Goal: Task Accomplishment & Management: Manage account settings

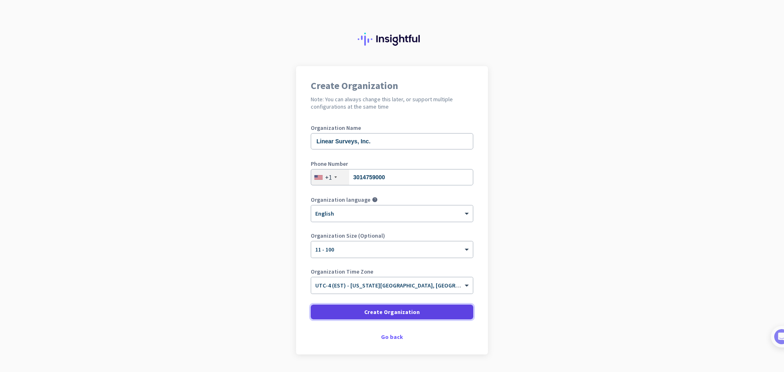
click at [394, 319] on span at bounding box center [392, 312] width 163 height 20
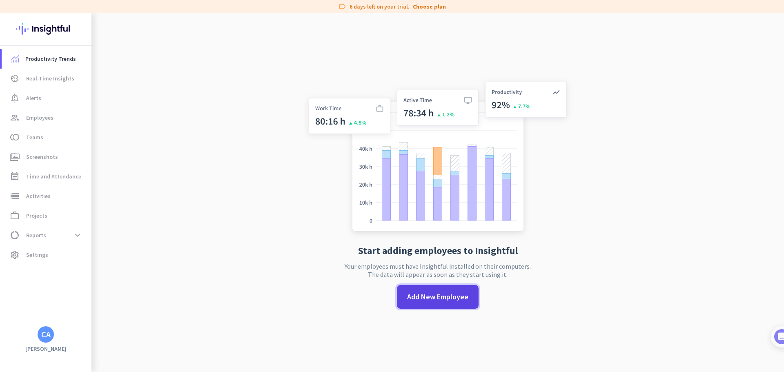
click at [442, 302] on span at bounding box center [438, 297] width 82 height 20
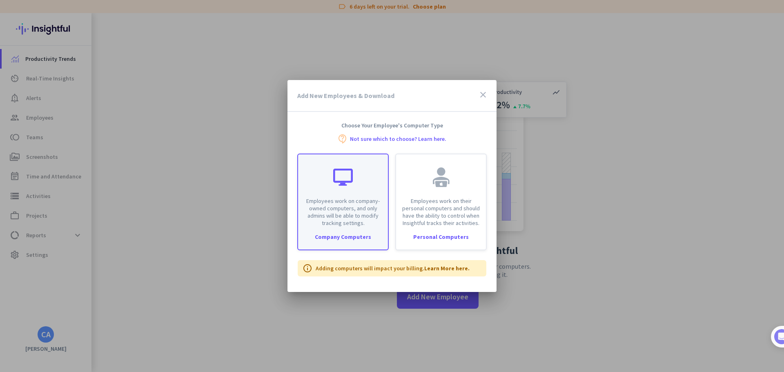
click at [362, 234] on div "Company Computers" at bounding box center [343, 237] width 90 height 6
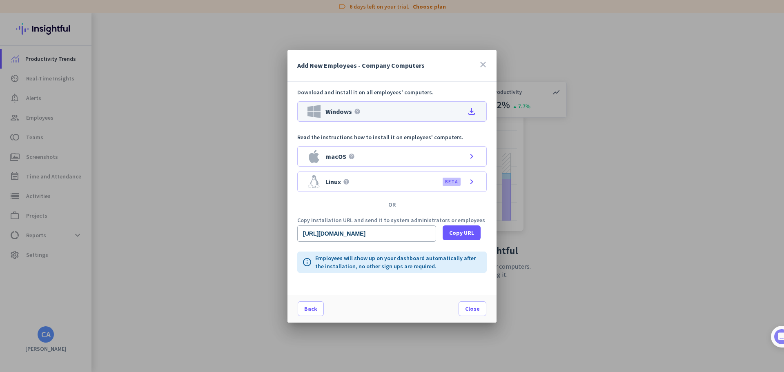
click at [445, 114] on div "Windows help file_download" at bounding box center [391, 111] width 189 height 20
click at [469, 309] on span "Close" at bounding box center [472, 309] width 15 height 8
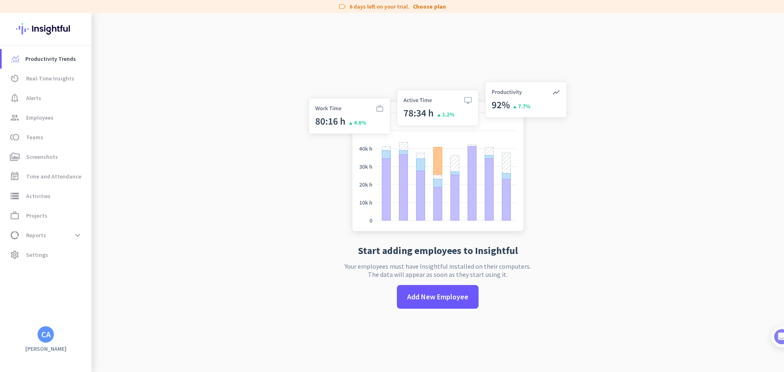
click at [640, 14] on app-no-employees "Start adding employees to Insightful Your employees must have Insightful instal…" at bounding box center [437, 199] width 693 height 372
click at [584, 249] on app-no-employees "Start adding employees to Insightful Your employees must have Insightful instal…" at bounding box center [437, 199] width 693 height 372
click at [432, 311] on div "Start adding employees to Insightful Your employees must have Insightful instal…" at bounding box center [438, 199] width 270 height 372
click at [253, 296] on app-no-employees "Start adding employees to Insightful Your employees must have Insightful instal…" at bounding box center [437, 199] width 693 height 372
click at [37, 251] on span "Settings" at bounding box center [37, 255] width 22 height 10
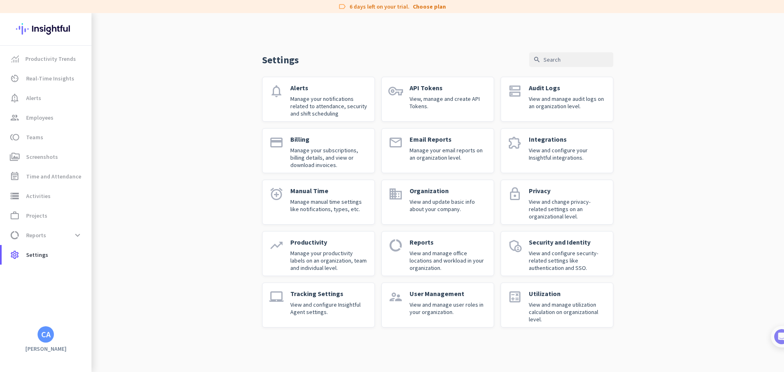
click at [310, 305] on p "View and configure Insightful Agent settings." at bounding box center [329, 308] width 78 height 15
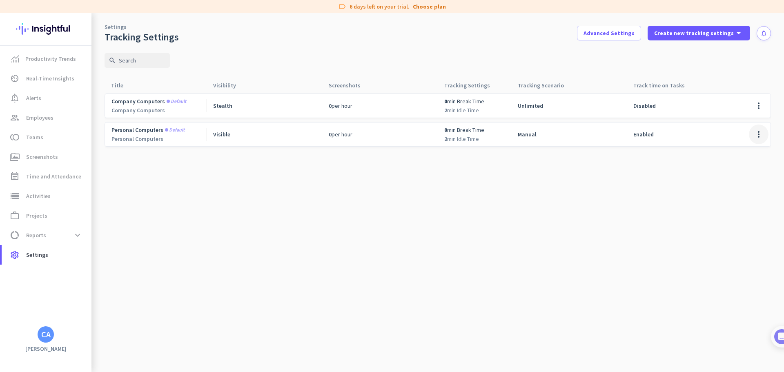
click at [753, 133] on span at bounding box center [759, 135] width 20 height 20
click at [588, 215] on div at bounding box center [392, 186] width 784 height 372
click at [54, 61] on span "Productivity Trends" at bounding box center [50, 59] width 51 height 10
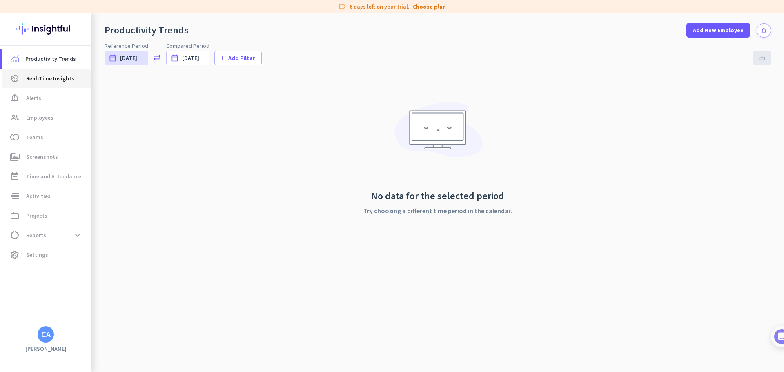
click at [51, 80] on span "Real-Time Insights" at bounding box center [50, 79] width 48 height 10
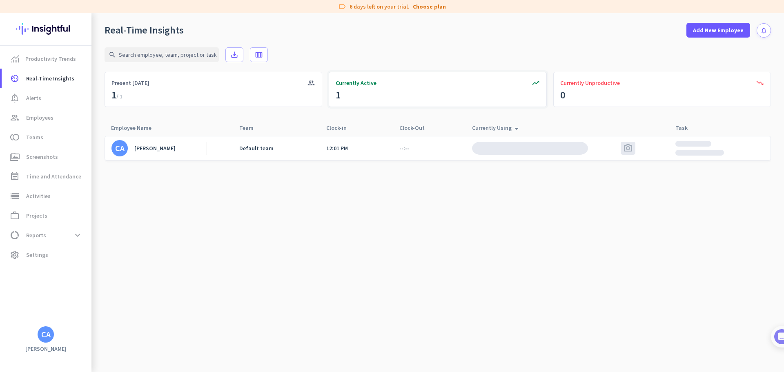
click at [375, 87] on span "Currently Active" at bounding box center [356, 83] width 41 height 8
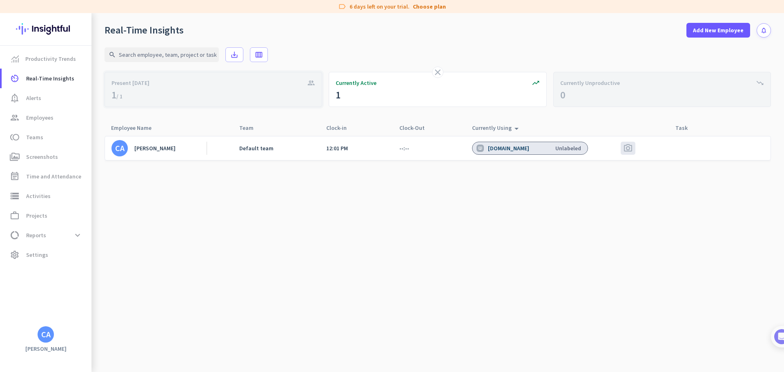
click at [177, 98] on div "group Present [DATE]" at bounding box center [214, 89] width 218 height 35
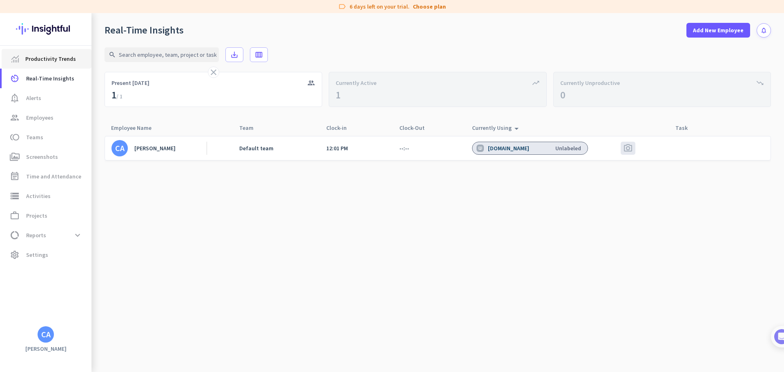
click at [55, 60] on span "Productivity Trends" at bounding box center [50, 59] width 51 height 10
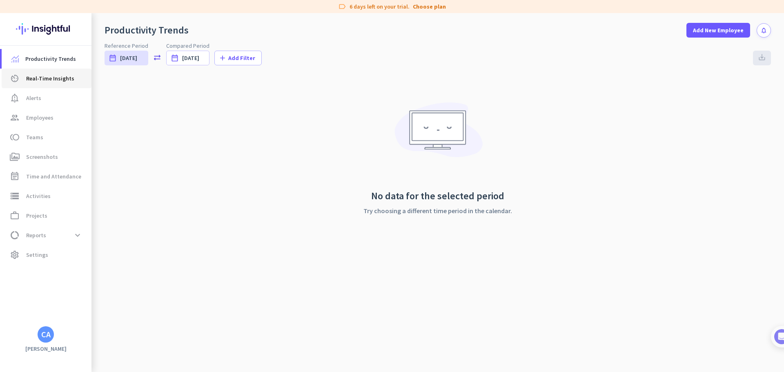
click at [47, 85] on link "av_timer Real-Time Insights" at bounding box center [47, 79] width 90 height 20
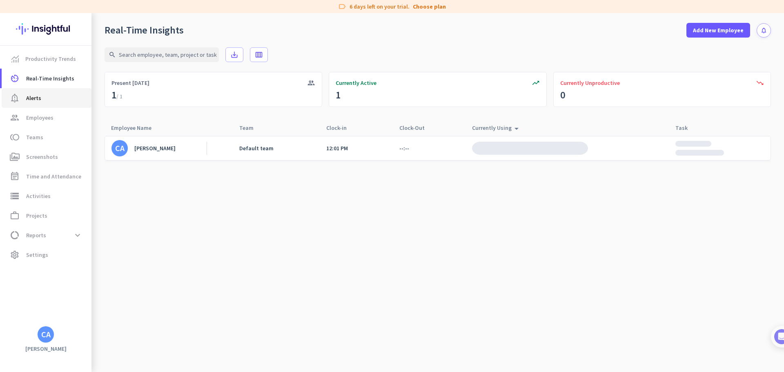
click at [42, 97] on span "notification_important Alerts" at bounding box center [46, 98] width 77 height 10
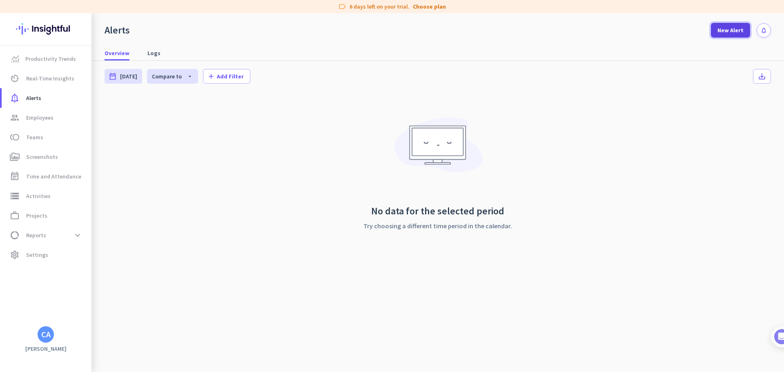
click at [726, 29] on span "New Alert" at bounding box center [731, 30] width 26 height 8
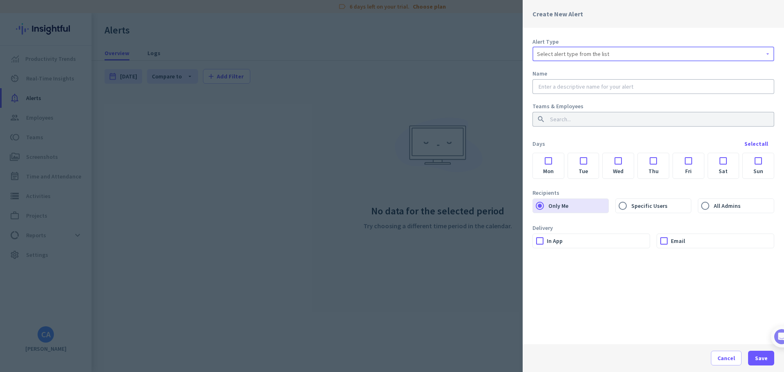
click at [655, 53] on div "Select alert type from the list" at bounding box center [653, 54] width 233 height 10
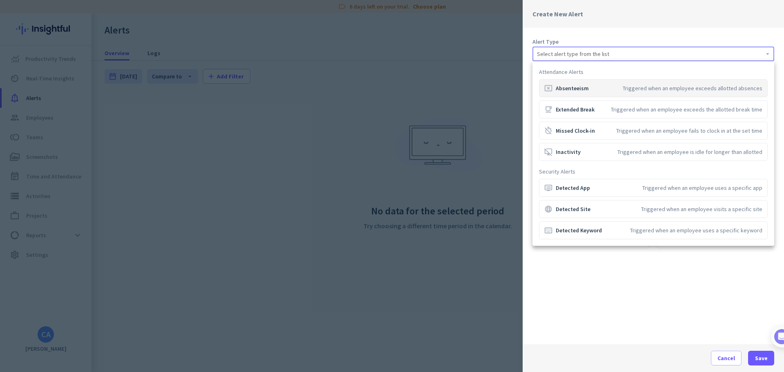
click at [677, 280] on div at bounding box center [392, 186] width 784 height 372
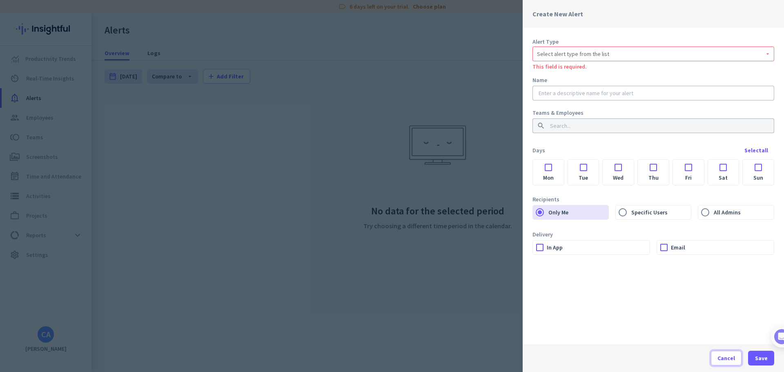
drag, startPoint x: 721, startPoint y: 370, endPoint x: 716, endPoint y: 385, distance: 15.0
click at [716, 372] on html "label 6 days left on your trial. Choose plan Productivity Trends av_timer Real-…" at bounding box center [392, 186] width 784 height 372
click at [731, 354] on span "Cancel" at bounding box center [727, 358] width 18 height 8
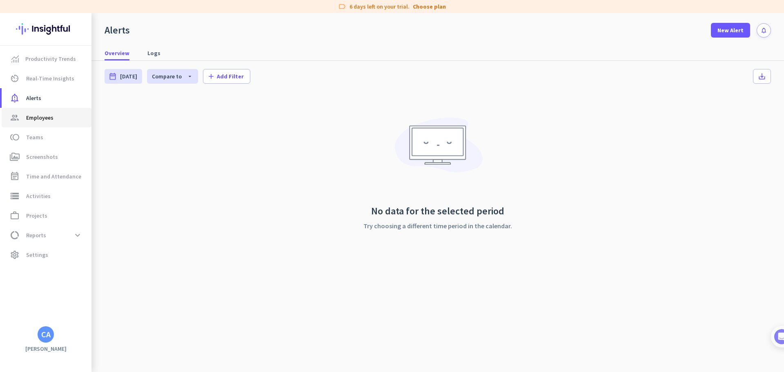
click at [29, 119] on span "Employees" at bounding box center [39, 118] width 27 height 10
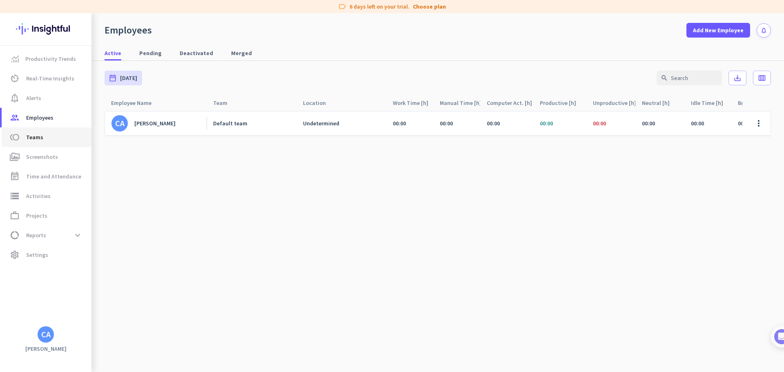
click at [44, 140] on span "toll Teams" at bounding box center [46, 137] width 77 height 10
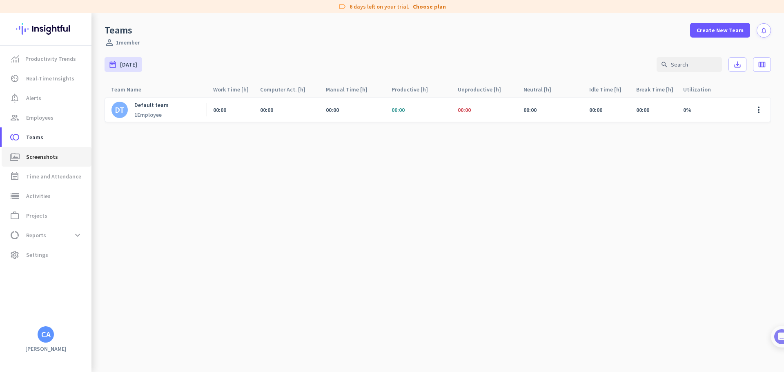
click at [42, 160] on span "Screenshots" at bounding box center [42, 157] width 32 height 10
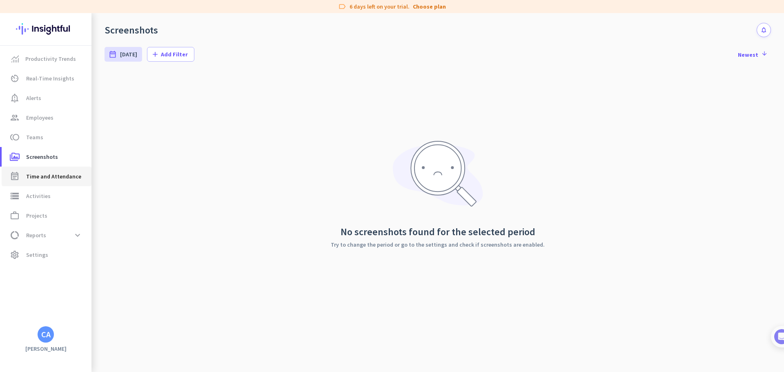
click at [31, 175] on span "Time and Attendance" at bounding box center [53, 177] width 55 height 10
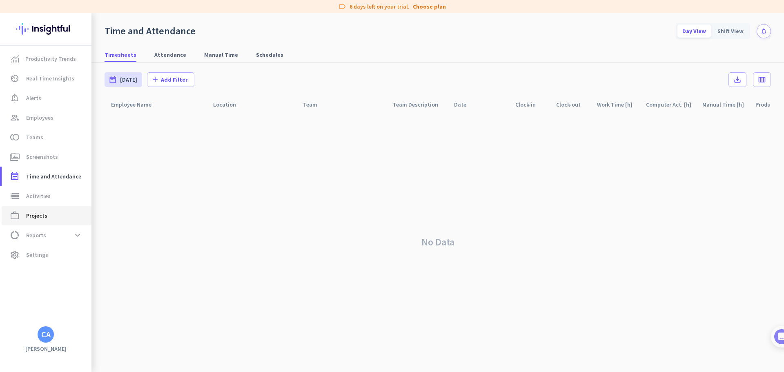
click at [46, 213] on span "Projects" at bounding box center [36, 216] width 21 height 10
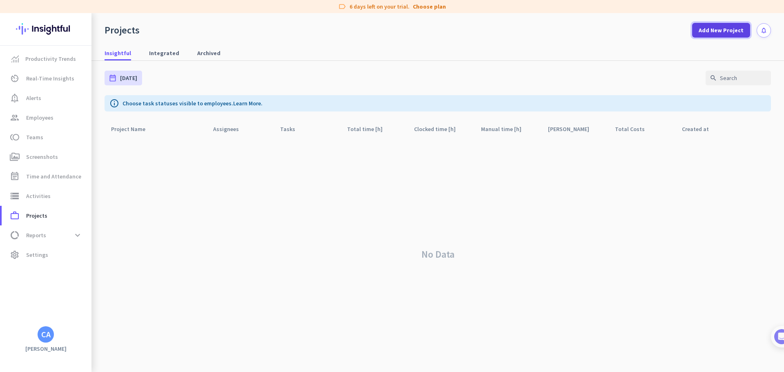
click at [719, 33] on span "Add New Project" at bounding box center [721, 30] width 45 height 8
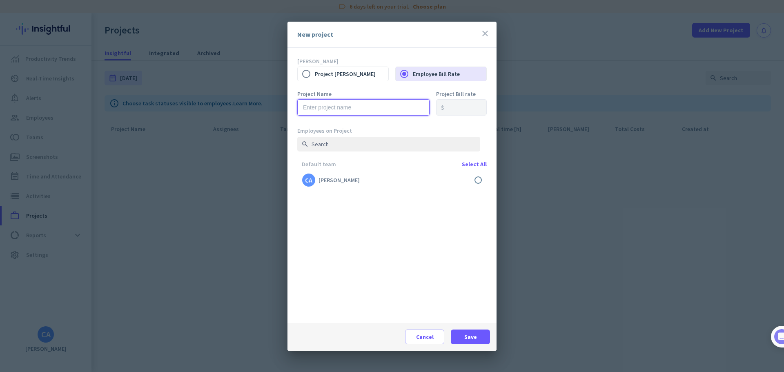
click at [321, 109] on input "text" at bounding box center [363, 107] width 132 height 16
type input "New Projects"
click at [383, 278] on div "Default team Select All CA [PERSON_NAME] done" at bounding box center [395, 242] width 196 height 162
click at [478, 168] on div "Default team Select All CA [PERSON_NAME] done" at bounding box center [391, 175] width 189 height 29
click at [477, 178] on label at bounding box center [391, 180] width 189 height 20
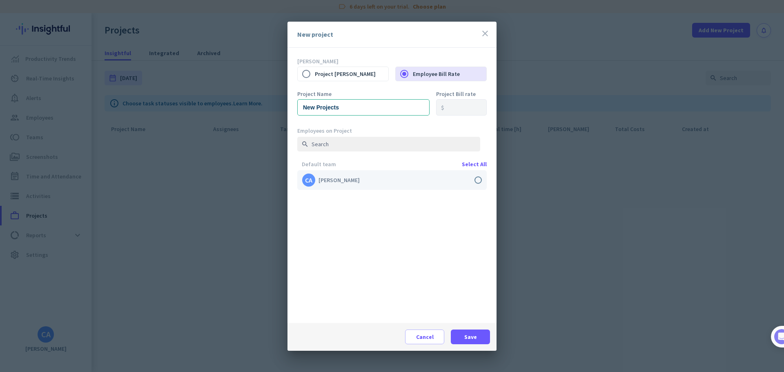
click at [0, 0] on input "checkbox" at bounding box center [0, 0] width 0 height 0
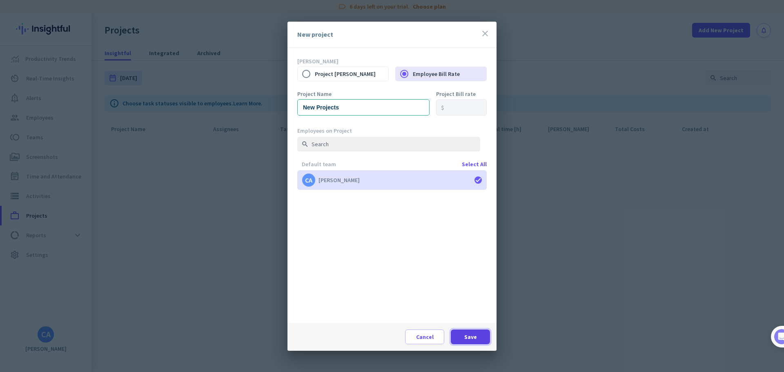
click at [475, 339] on span "Save" at bounding box center [470, 337] width 13 height 8
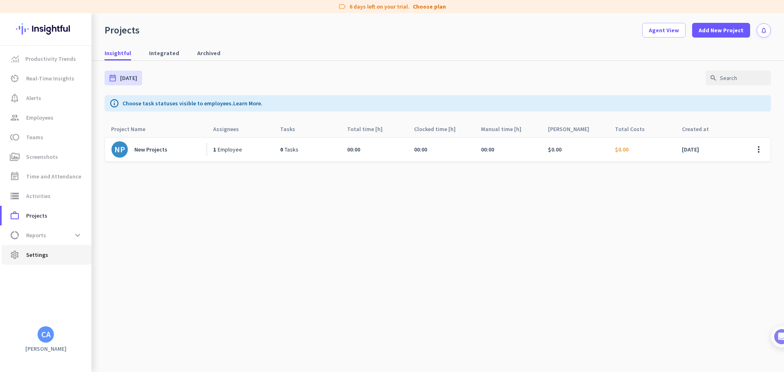
click at [42, 254] on span "Settings" at bounding box center [37, 255] width 22 height 10
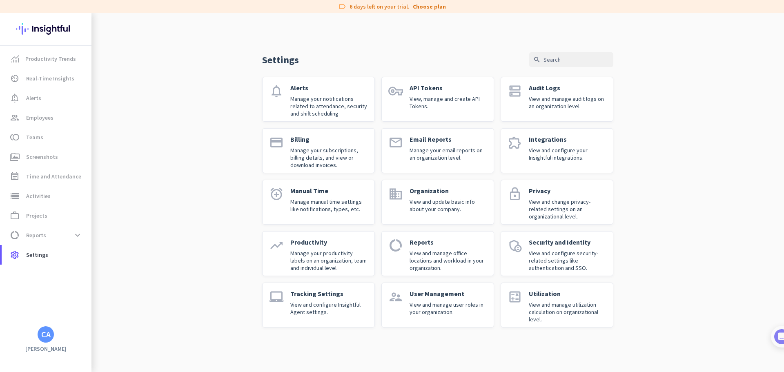
click at [314, 256] on p "Manage your productivity labels on an organization, team and individual level." at bounding box center [329, 261] width 78 height 22
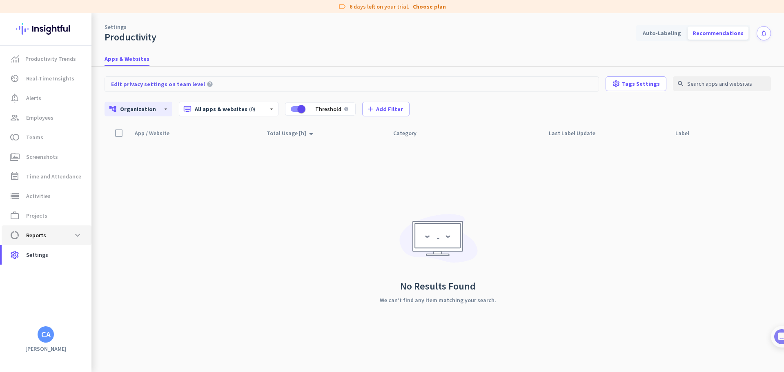
click at [38, 239] on span "Reports" at bounding box center [36, 235] width 20 height 10
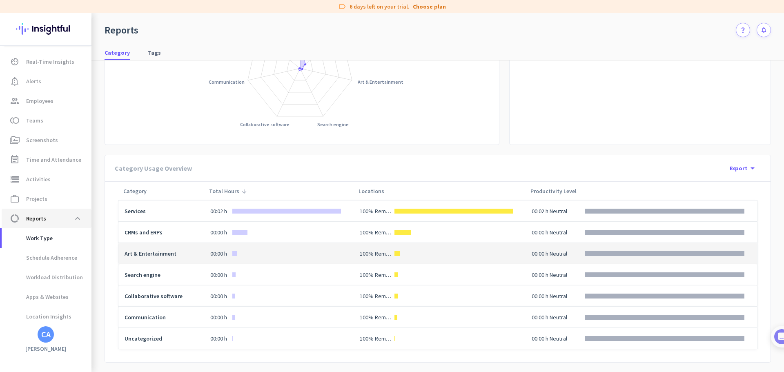
scroll to position [132, 0]
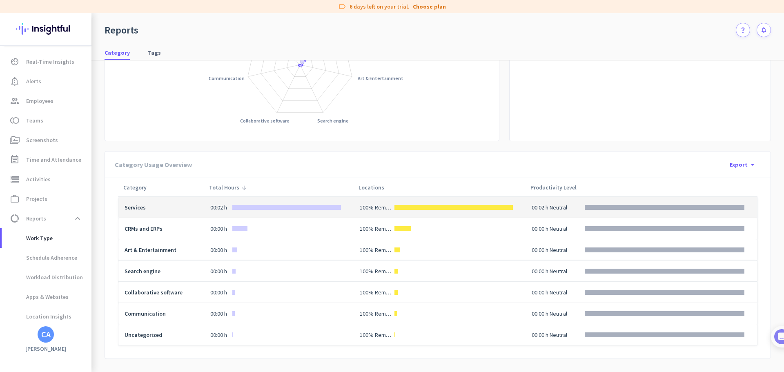
click at [245, 210] on div "00:02 h" at bounding box center [275, 207] width 131 height 8
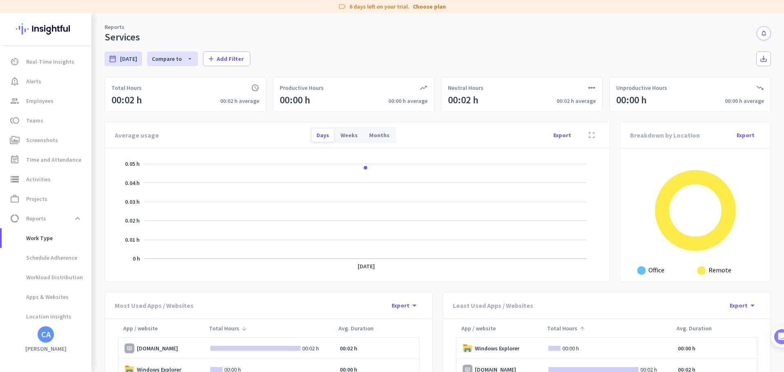
scroll to position [41, 0]
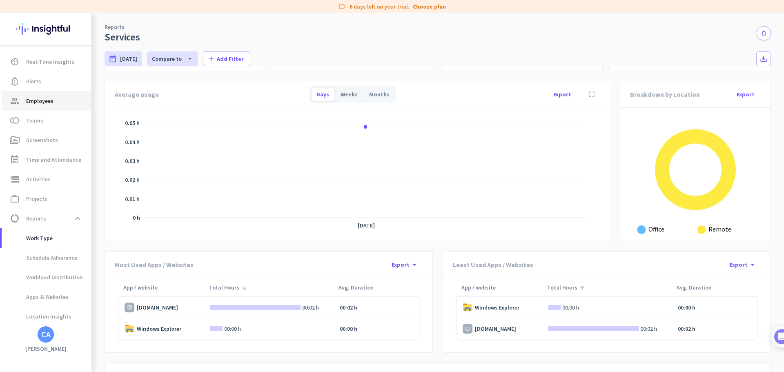
click at [37, 103] on span "Employees" at bounding box center [39, 101] width 27 height 10
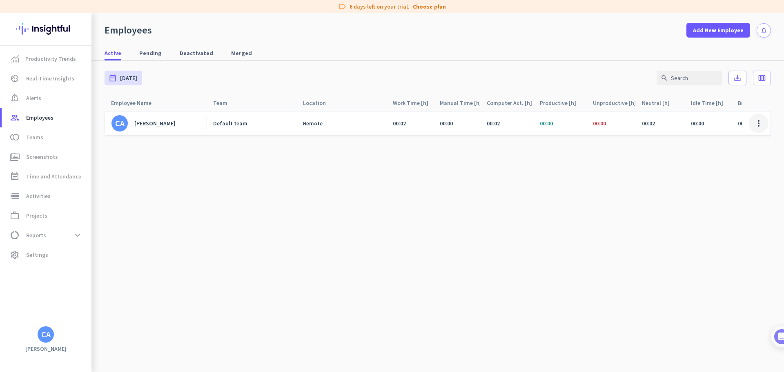
click at [762, 123] on span at bounding box center [759, 124] width 20 height 20
click at [732, 136] on div "Edit" at bounding box center [735, 140] width 67 height 15
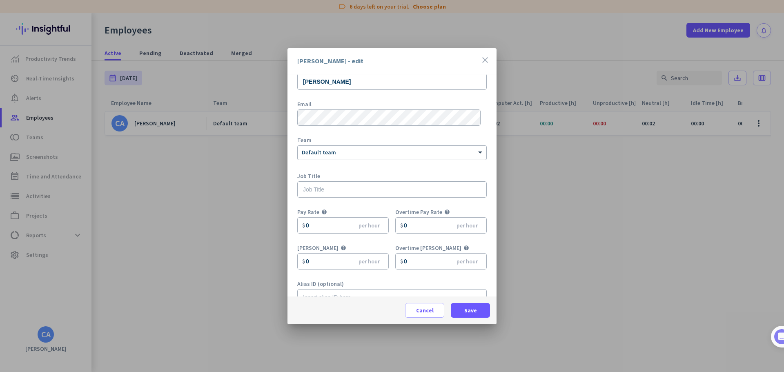
scroll to position [36, 0]
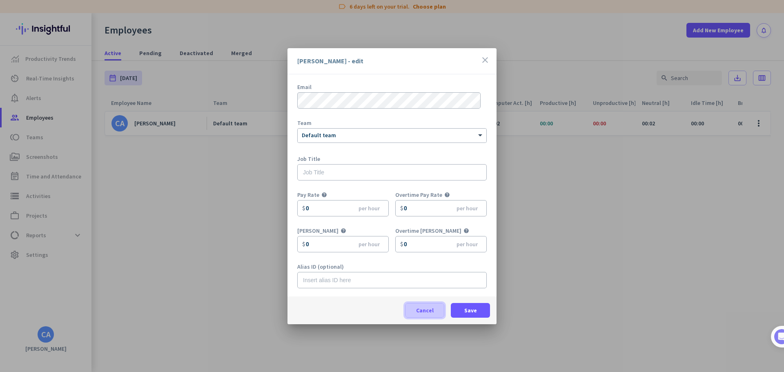
click at [419, 312] on span "Cancel" at bounding box center [425, 310] width 18 height 8
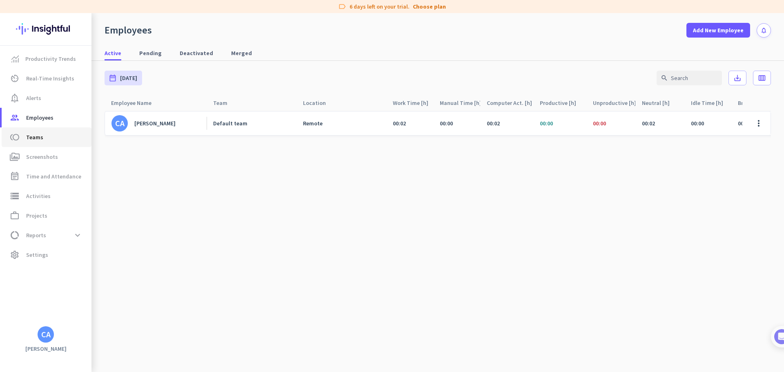
click at [40, 136] on span "Teams" at bounding box center [34, 137] width 17 height 10
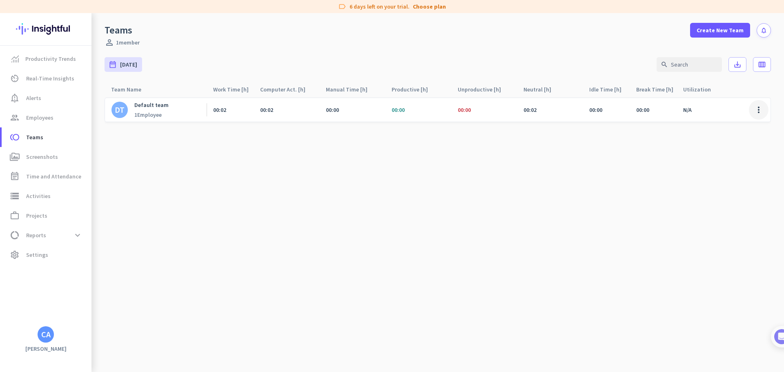
click at [762, 109] on span at bounding box center [759, 110] width 20 height 20
click at [731, 128] on span "Edit" at bounding box center [736, 127] width 51 height 8
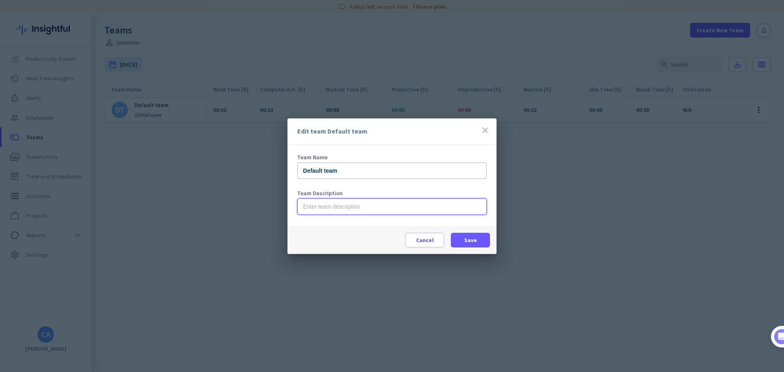
click at [366, 207] on input "text" at bounding box center [391, 206] width 189 height 16
click at [417, 238] on span "Cancel" at bounding box center [425, 240] width 18 height 8
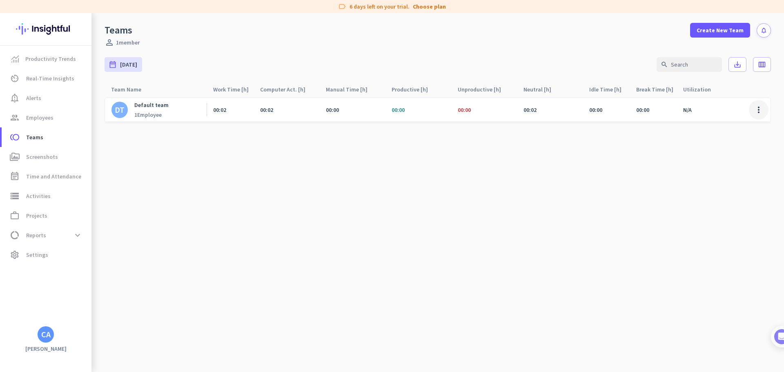
click at [758, 106] on span at bounding box center [759, 110] width 20 height 20
click at [622, 155] on div at bounding box center [392, 186] width 784 height 372
click at [38, 164] on link "perm_media Screenshots" at bounding box center [47, 157] width 90 height 20
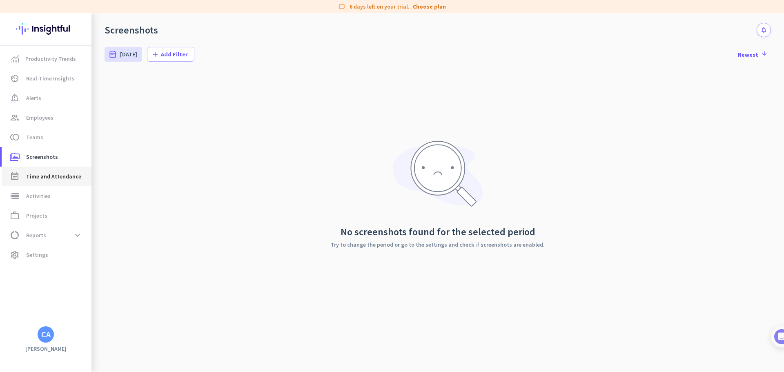
click at [46, 177] on span "Time and Attendance" at bounding box center [53, 177] width 55 height 10
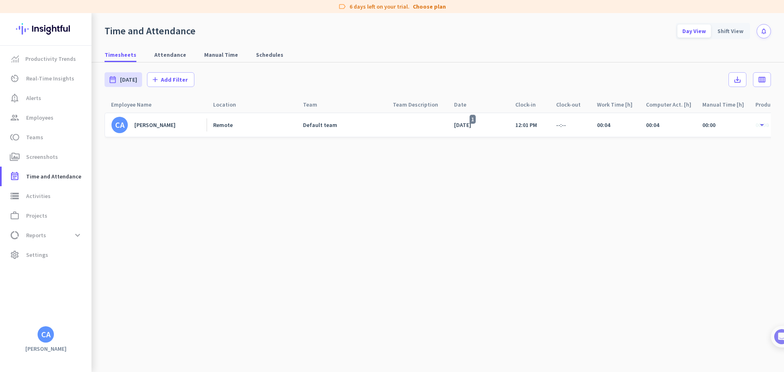
click at [325, 129] on div "Default team" at bounding box center [341, 125] width 90 height 24
click at [324, 122] on div "Default team" at bounding box center [320, 124] width 34 height 7
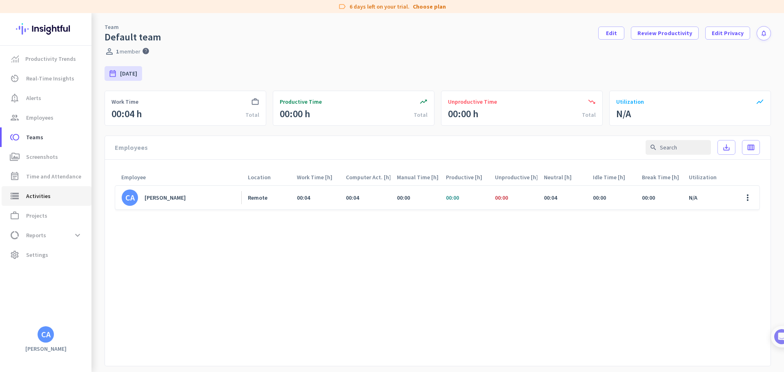
click at [40, 196] on span "Activities" at bounding box center [38, 196] width 25 height 10
type input "[DATE]"
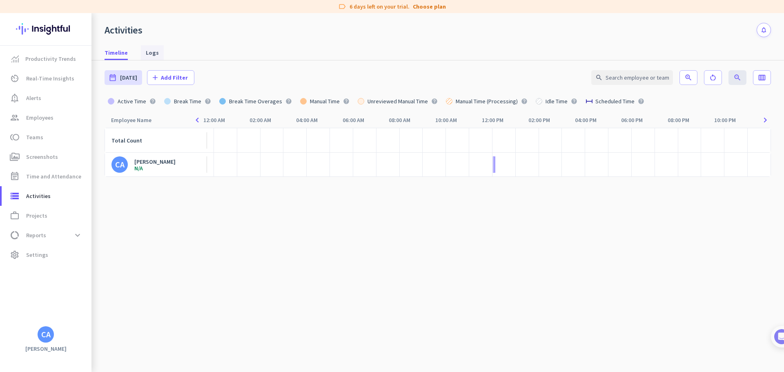
click at [154, 53] on span "Logs" at bounding box center [152, 53] width 13 height 8
type input "[DATE] - [DATE]"
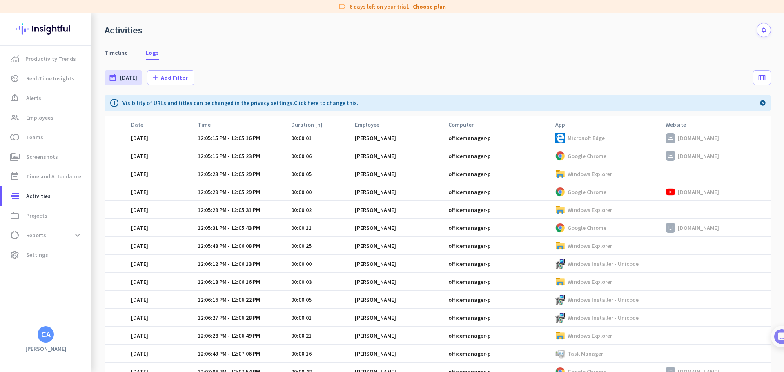
scroll to position [283, 0]
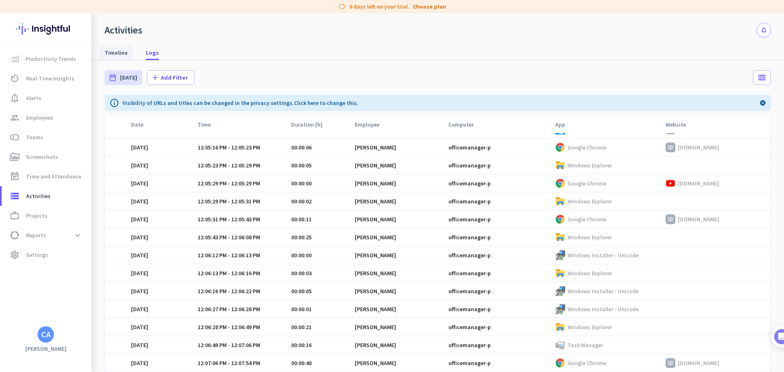
click at [117, 53] on span "Timeline" at bounding box center [116, 53] width 23 height 8
type input "[DATE]"
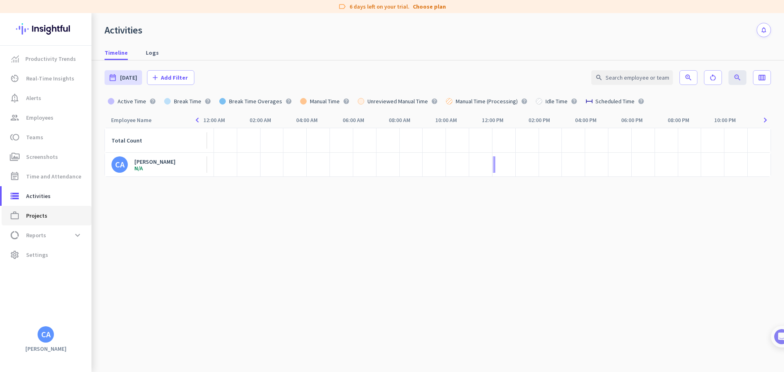
click at [48, 223] on link "work_outline Projects" at bounding box center [47, 216] width 90 height 20
type input "[DATE] - [DATE]"
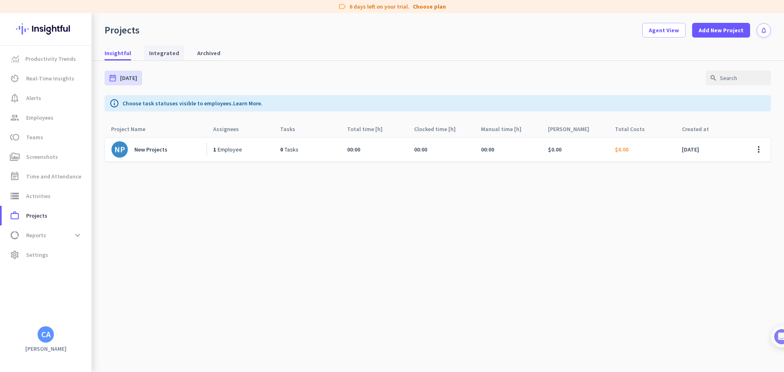
click at [164, 56] on span "Integrated" at bounding box center [164, 53] width 30 height 8
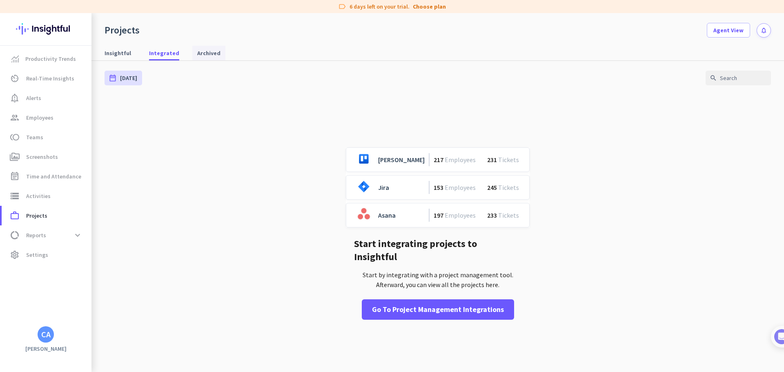
click at [203, 51] on span "Archived" at bounding box center [208, 53] width 23 height 8
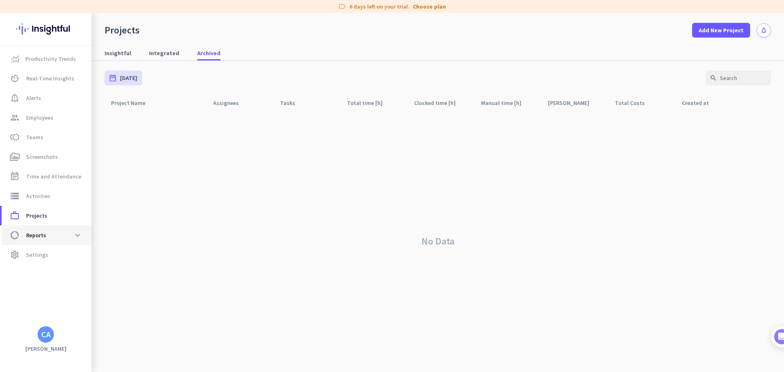
click at [64, 229] on span "data_usage Reports expand_more" at bounding box center [46, 235] width 77 height 15
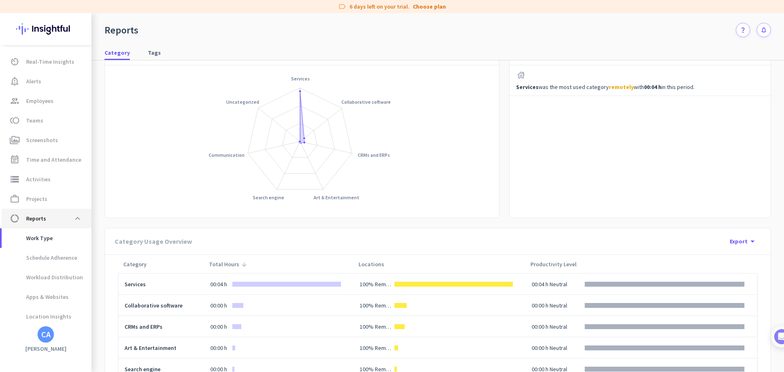
scroll to position [132, 0]
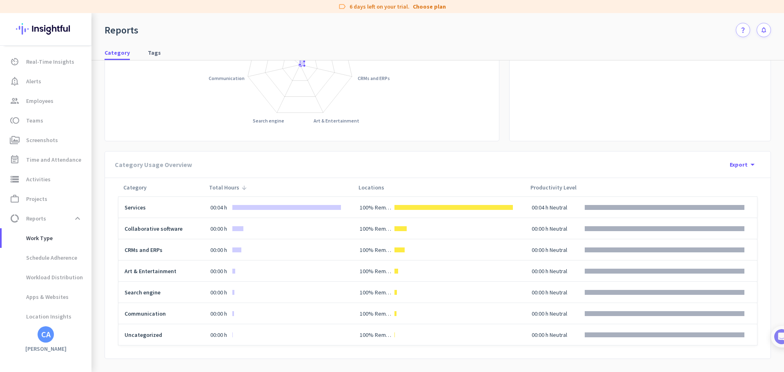
click at [43, 336] on div "CA" at bounding box center [45, 334] width 9 height 8
click at [97, 278] on span "Personal Settings" at bounding box center [89, 274] width 49 height 7
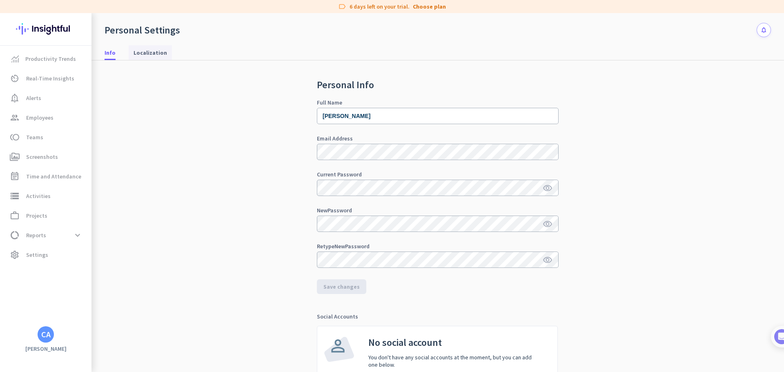
click at [137, 47] on span "Localization" at bounding box center [150, 52] width 33 height 15
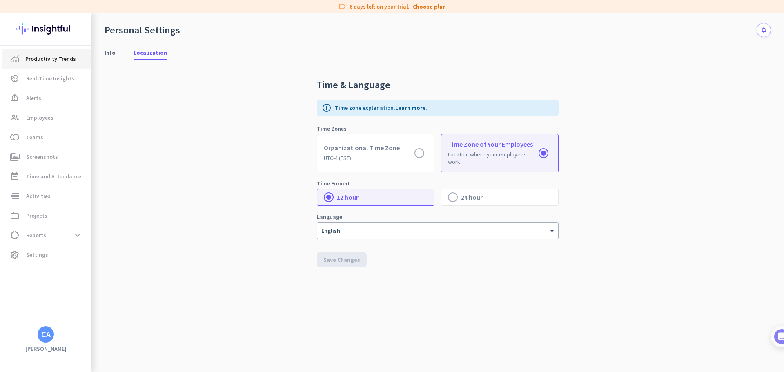
click at [40, 56] on span "Productivity Trends" at bounding box center [50, 59] width 51 height 10
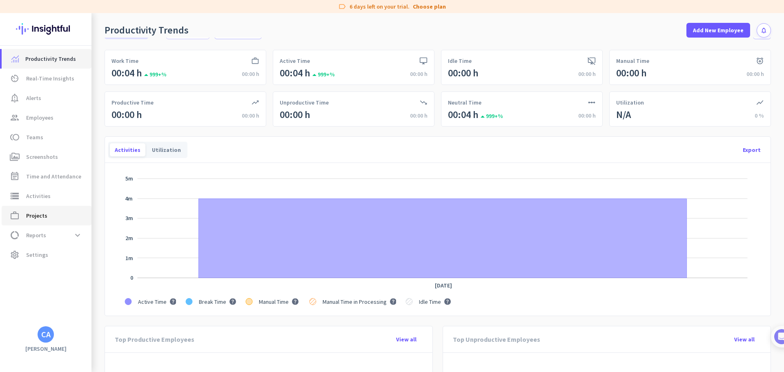
scroll to position [41, 0]
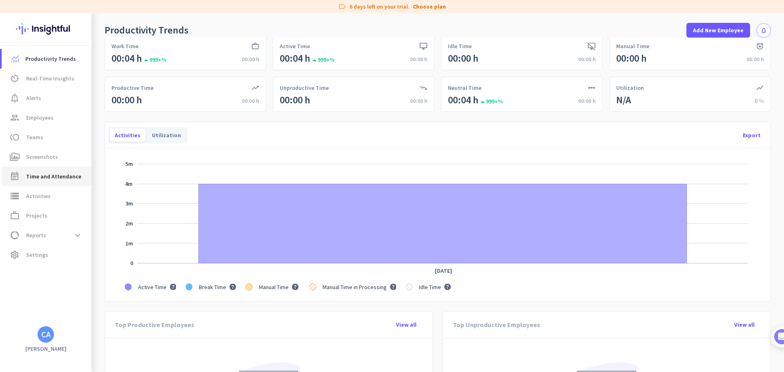
click at [38, 175] on span "Time and Attendance" at bounding box center [53, 177] width 55 height 10
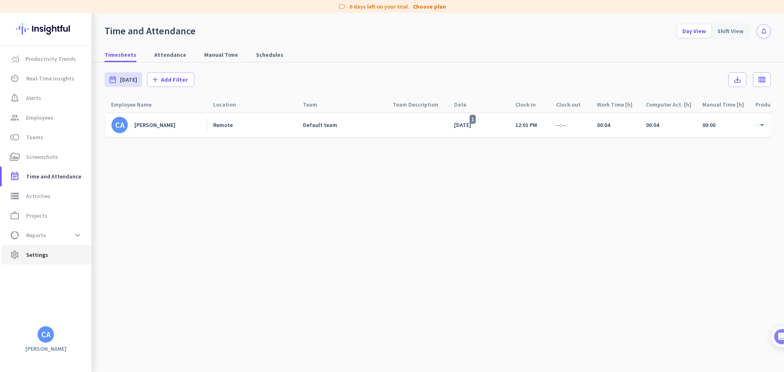
click at [48, 256] on span "settings Settings" at bounding box center [46, 255] width 77 height 10
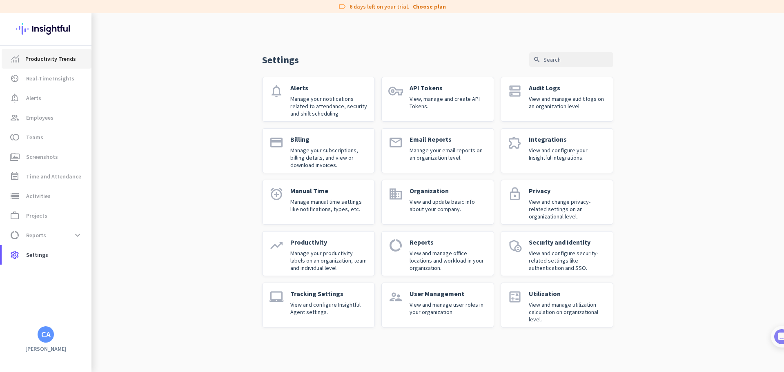
click at [47, 63] on span "Productivity Trends" at bounding box center [50, 59] width 51 height 10
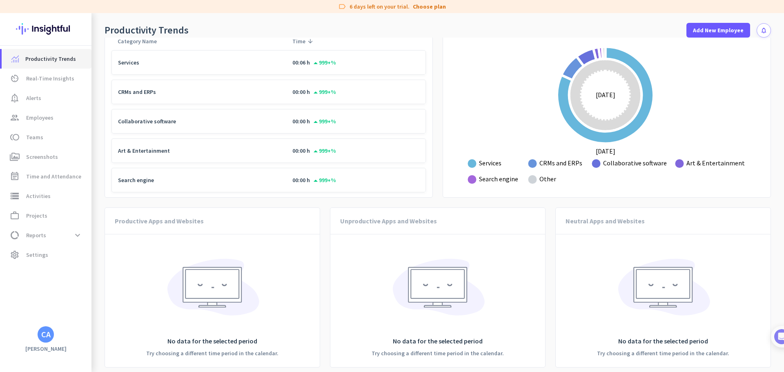
scroll to position [700, 0]
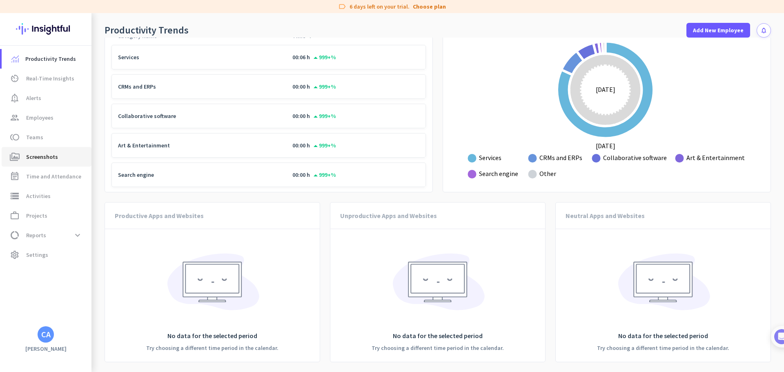
click at [46, 158] on span "Screenshots" at bounding box center [42, 157] width 32 height 10
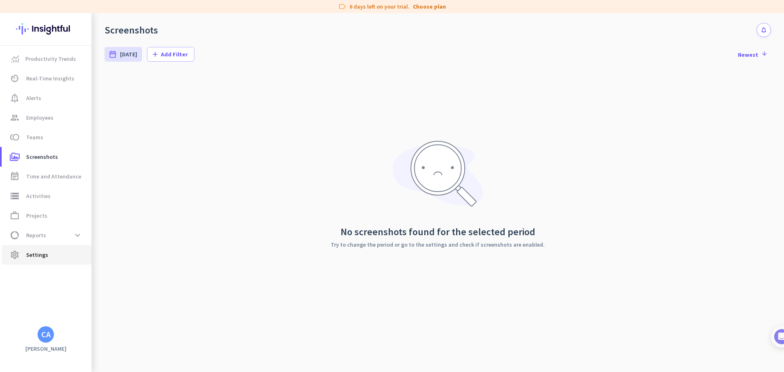
click at [31, 256] on span "Settings" at bounding box center [37, 255] width 22 height 10
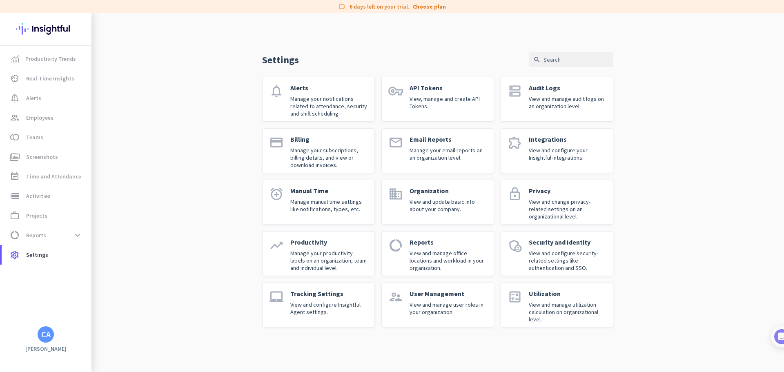
click at [453, 193] on p "Organization" at bounding box center [449, 191] width 78 height 8
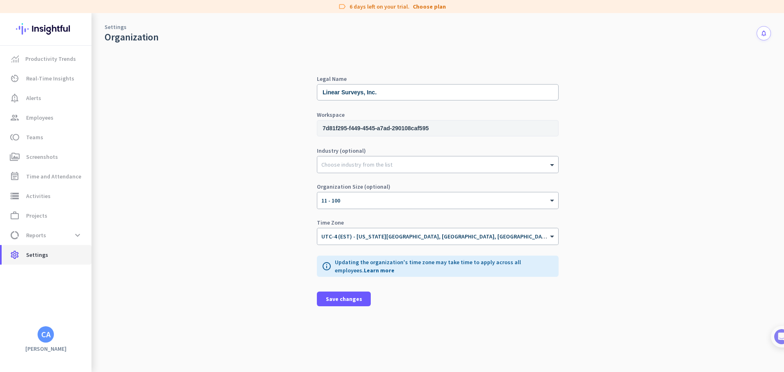
click at [41, 259] on span "Settings" at bounding box center [37, 255] width 22 height 10
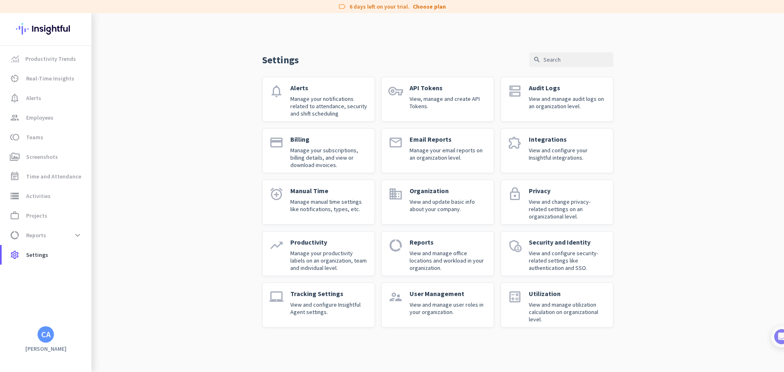
click at [314, 251] on p "Manage your productivity labels on an organization, team and individual level." at bounding box center [329, 261] width 78 height 22
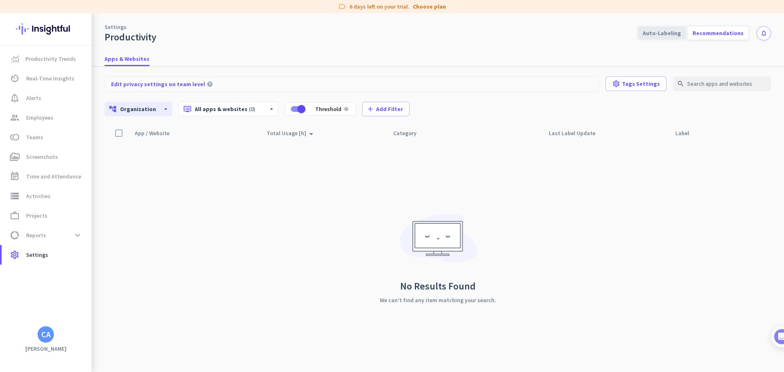
click at [682, 33] on div "Auto-Labeling" at bounding box center [662, 33] width 48 height 13
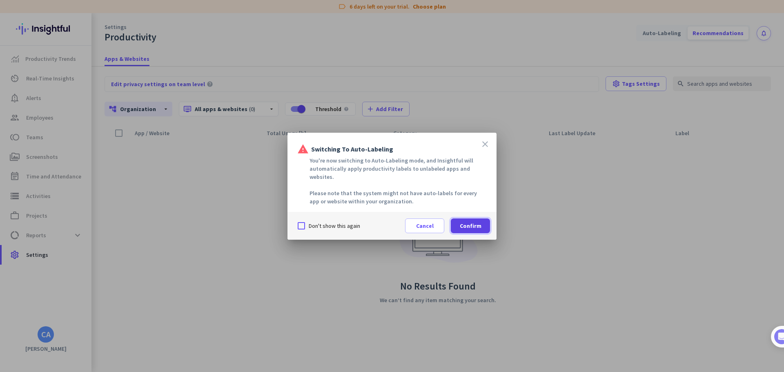
click at [468, 222] on span "Confirm" at bounding box center [471, 226] width 22 height 8
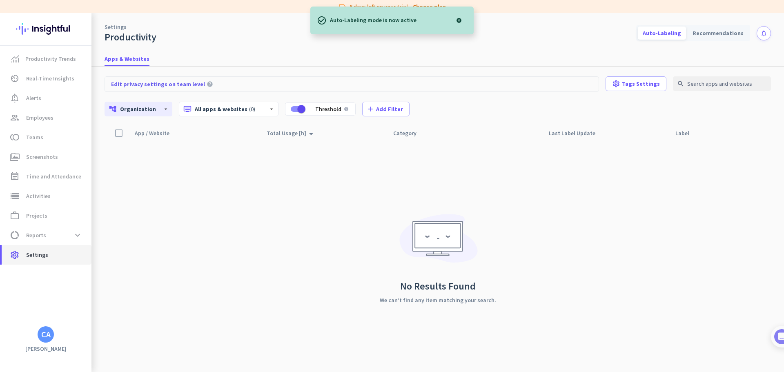
click at [56, 254] on span "settings Settings" at bounding box center [46, 255] width 77 height 10
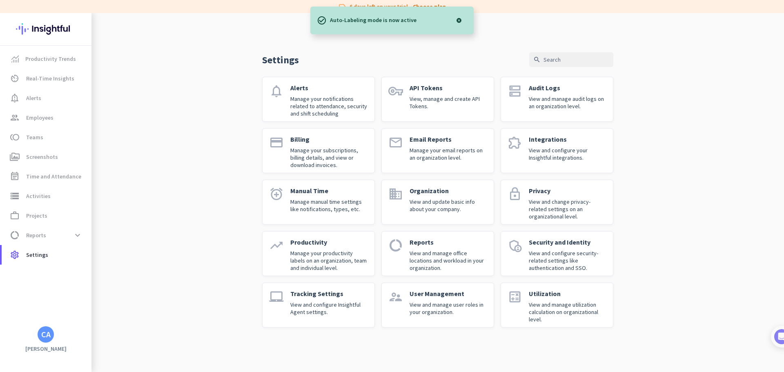
click at [333, 309] on p "View and configure Insightful Agent settings." at bounding box center [329, 308] width 78 height 15
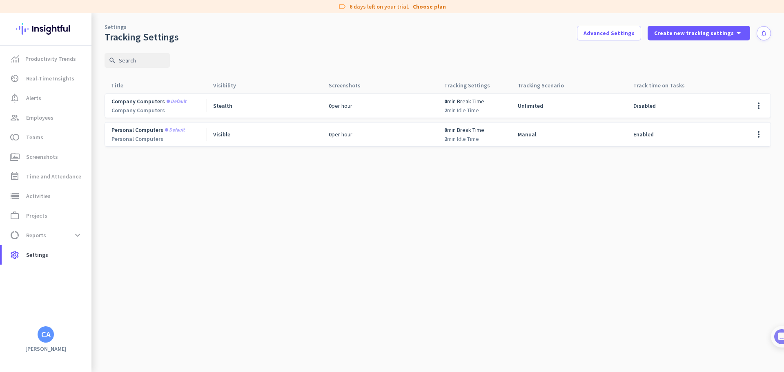
click at [748, 135] on div "more_vert" at bounding box center [756, 135] width 29 height 24
click at [755, 134] on span at bounding box center [759, 135] width 20 height 20
click at [752, 152] on span "Edit" at bounding box center [742, 151] width 39 height 8
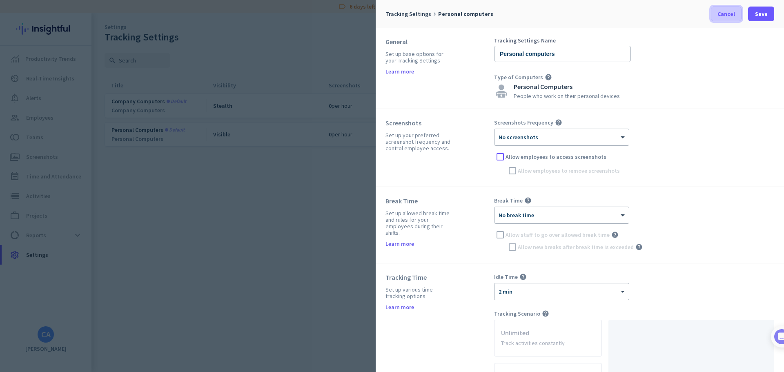
click at [729, 21] on span at bounding box center [726, 14] width 30 height 20
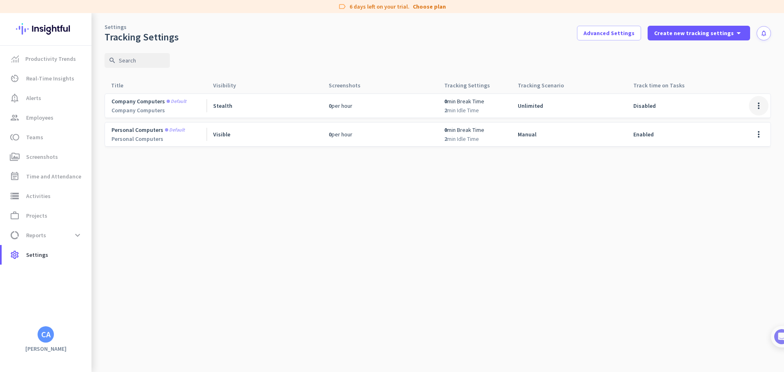
click at [757, 107] on span at bounding box center [759, 106] width 20 height 20
click at [737, 123] on span "Edit" at bounding box center [742, 123] width 39 height 8
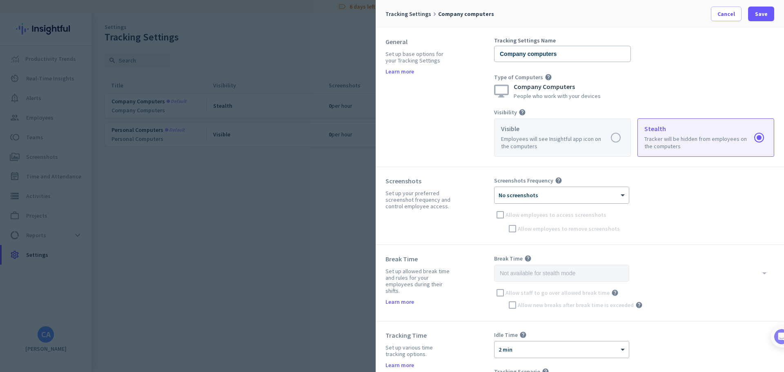
click at [613, 143] on label at bounding box center [563, 138] width 136 height 38
click at [0, 0] on input "radio" at bounding box center [0, 0] width 0 height 0
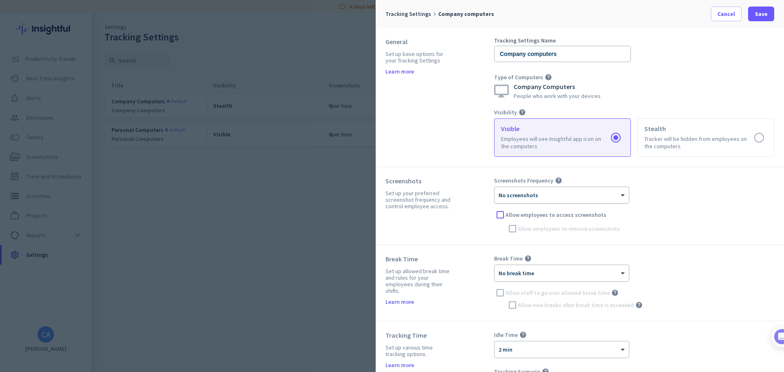
click at [539, 197] on div "× No screenshots" at bounding box center [557, 195] width 124 height 7
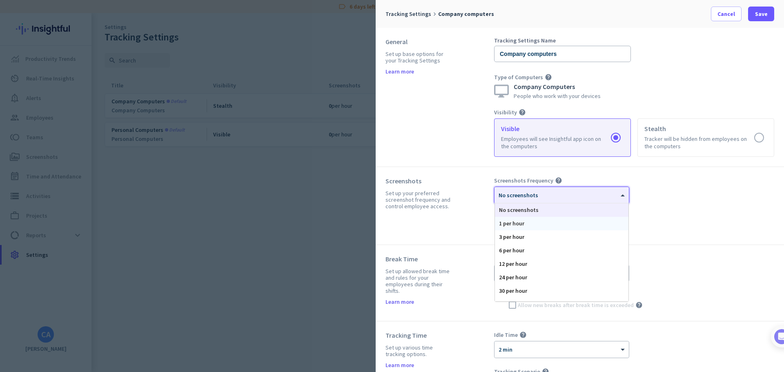
click at [534, 227] on div "1 per hour" at bounding box center [562, 223] width 134 height 13
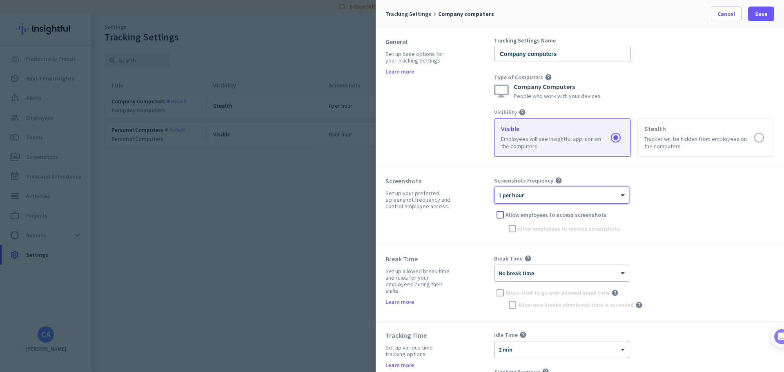
click at [570, 198] on div "× 1 per hour" at bounding box center [557, 195] width 124 height 7
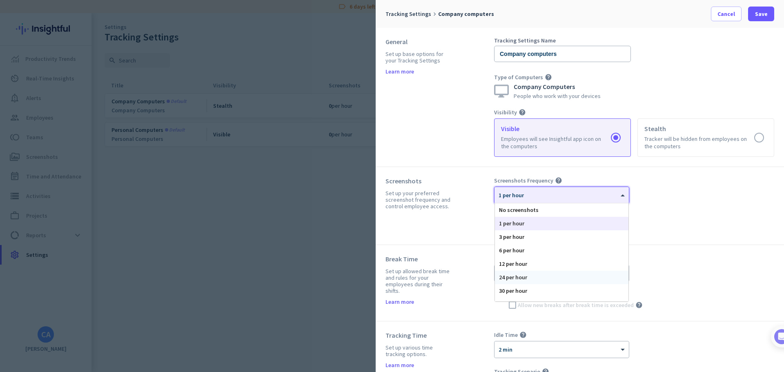
click at [529, 273] on div "24 per hour" at bounding box center [562, 277] width 134 height 13
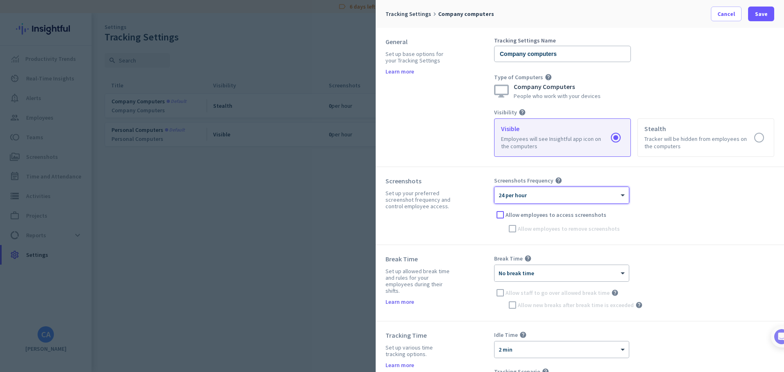
click at [681, 223] on div "Screenshots Frequency help × 24 per hour Allow employees to access screenshots …" at bounding box center [634, 206] width 280 height 58
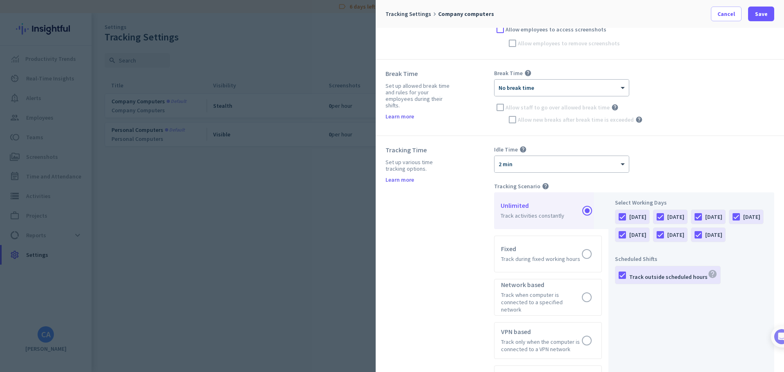
scroll to position [204, 0]
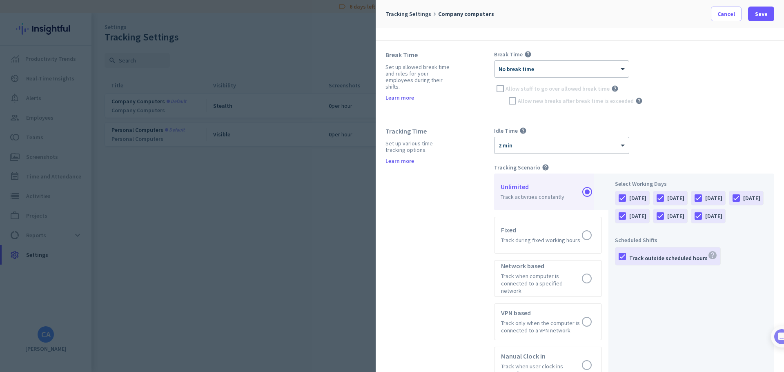
click at [596, 146] on div "× 2 min" at bounding box center [557, 145] width 124 height 7
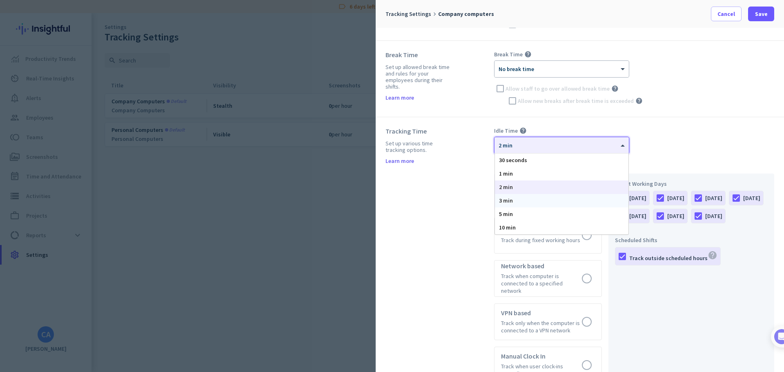
click at [545, 205] on div "3 min" at bounding box center [562, 200] width 134 height 13
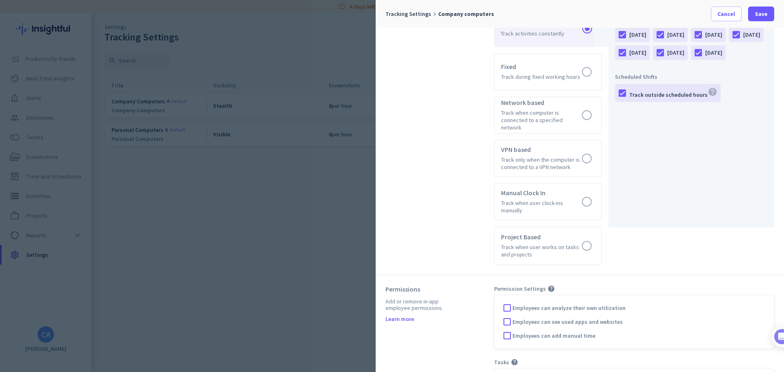
scroll to position [406, 0]
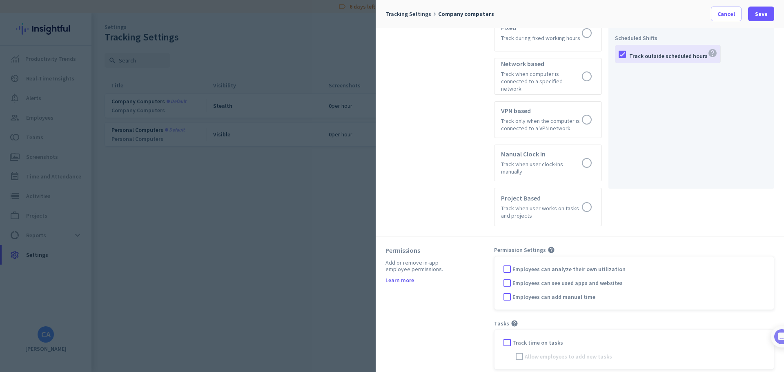
click at [544, 265] on span "Employees can analyze their own utilization" at bounding box center [569, 269] width 113 height 8
click at [0, 0] on input "Employees can analyze their own utilization" at bounding box center [0, 0] width 0 height 0
click at [511, 337] on div at bounding box center [507, 343] width 12 height 12
click at [522, 350] on div at bounding box center [519, 356] width 12 height 12
click at [763, 17] on span "Save" at bounding box center [761, 14] width 13 height 8
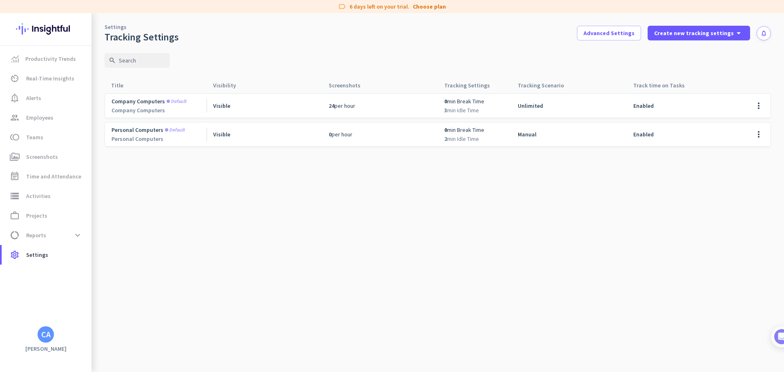
click at [273, 221] on cdk-virtual-scroll-viewport "Company computers Default Company Computers Visible 24 per hour 0 min Break Tim…" at bounding box center [438, 232] width 667 height 279
click at [622, 33] on span "Advanced Settings" at bounding box center [609, 33] width 51 height 8
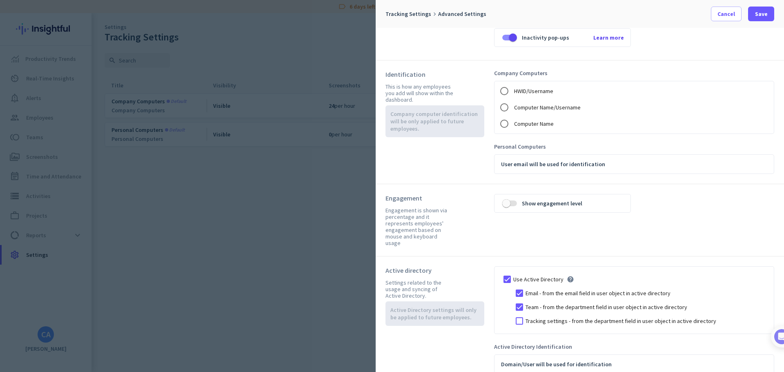
scroll to position [95, 0]
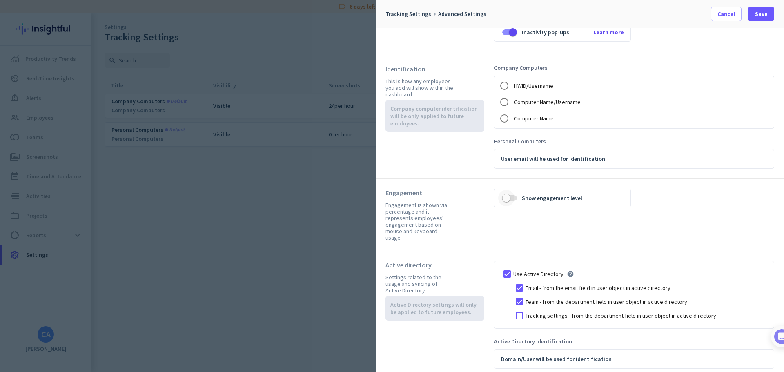
click at [515, 201] on button "Show engagement level" at bounding box center [509, 198] width 15 height 8
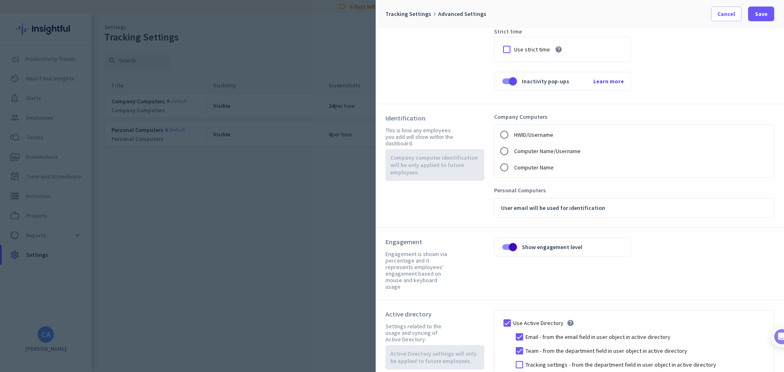
scroll to position [0, 0]
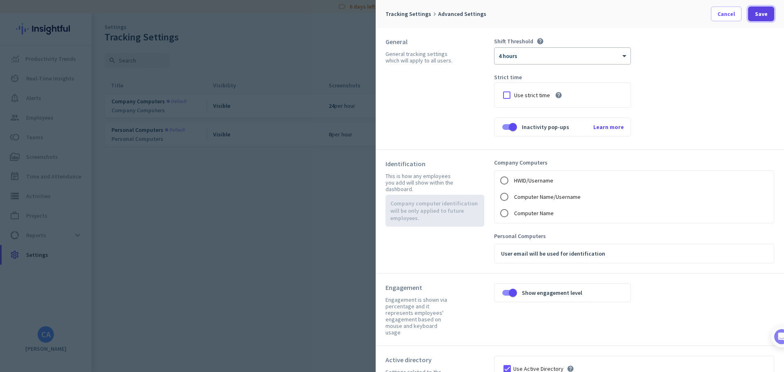
click at [764, 16] on span "Save" at bounding box center [761, 14] width 13 height 8
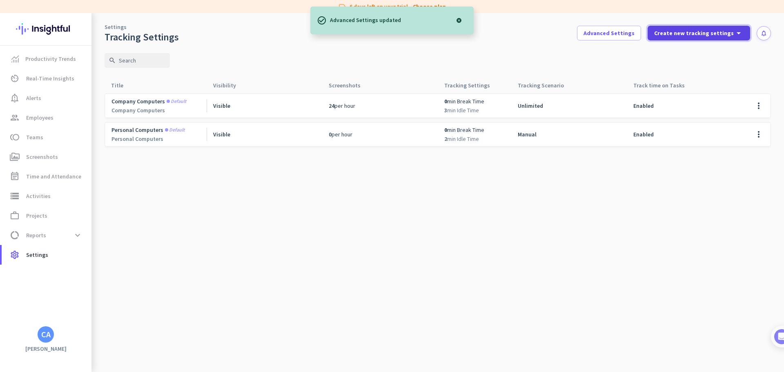
click at [733, 37] on span "Create new tracking settings" at bounding box center [694, 33] width 80 height 8
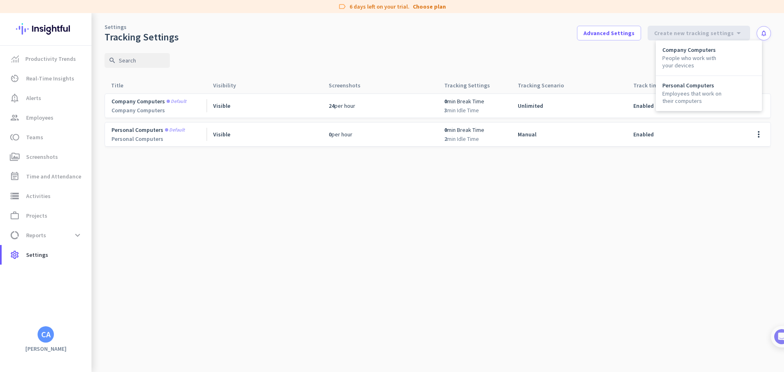
click at [557, 240] on div at bounding box center [392, 186] width 784 height 372
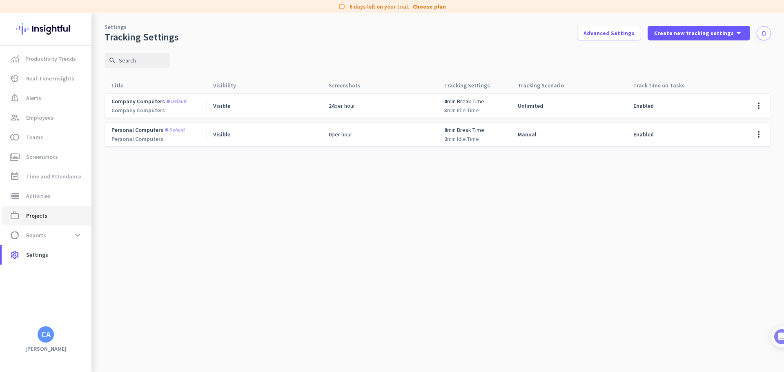
click at [51, 211] on span "work_outline Projects" at bounding box center [46, 216] width 77 height 10
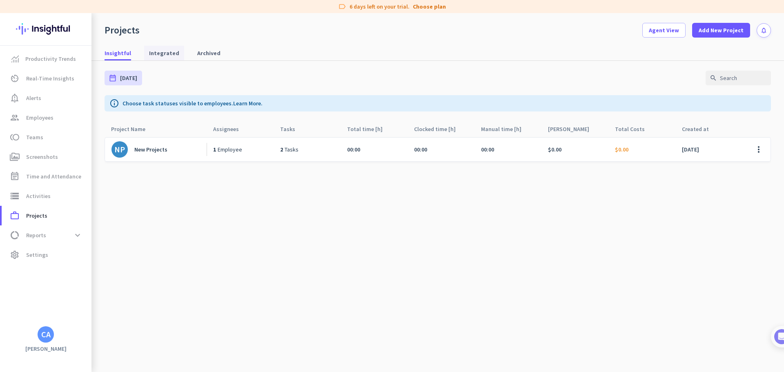
click at [159, 53] on span "Integrated" at bounding box center [164, 53] width 30 height 8
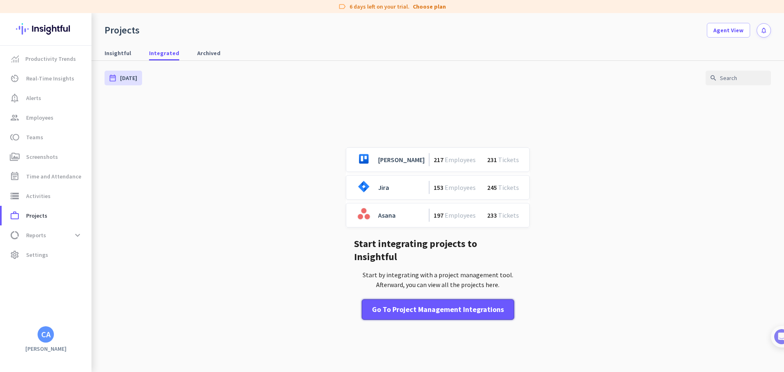
click at [436, 307] on div "Go to Project Management Integrations" at bounding box center [438, 309] width 132 height 11
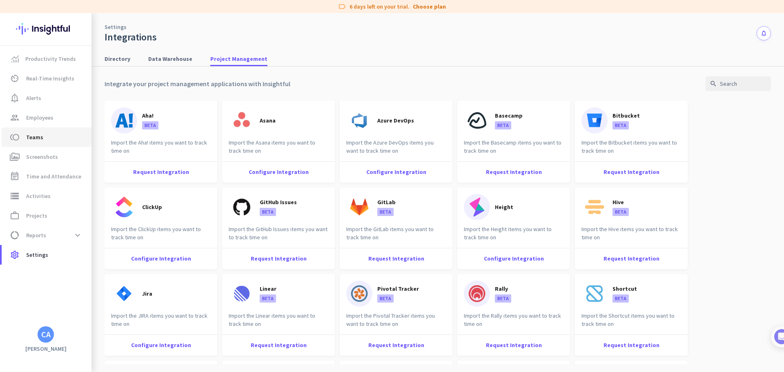
click at [45, 131] on link "toll Teams" at bounding box center [47, 137] width 90 height 20
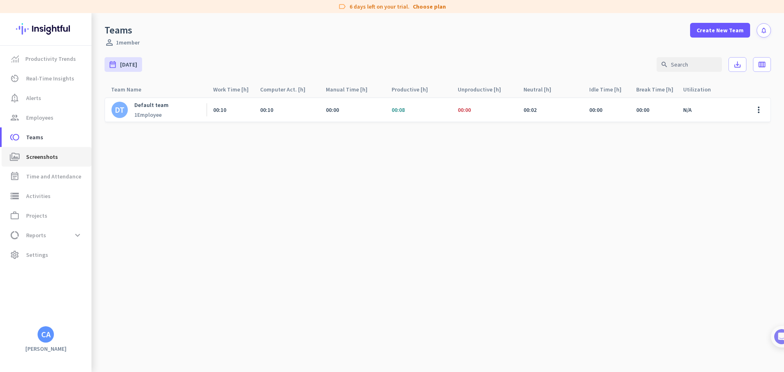
click at [49, 162] on link "perm_media Screenshots" at bounding box center [47, 157] width 90 height 20
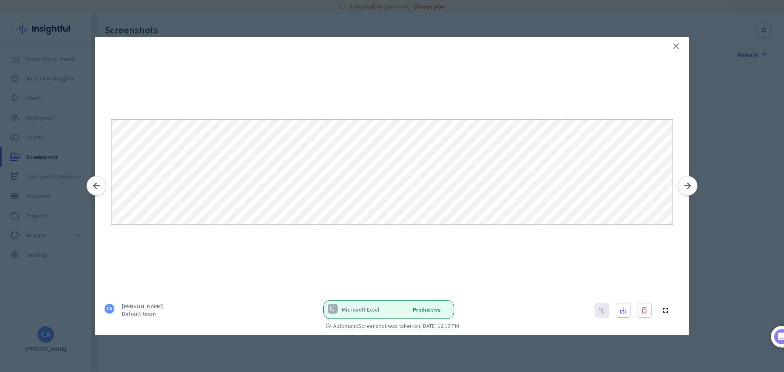
click at [678, 48] on icon "close" at bounding box center [676, 46] width 10 height 10
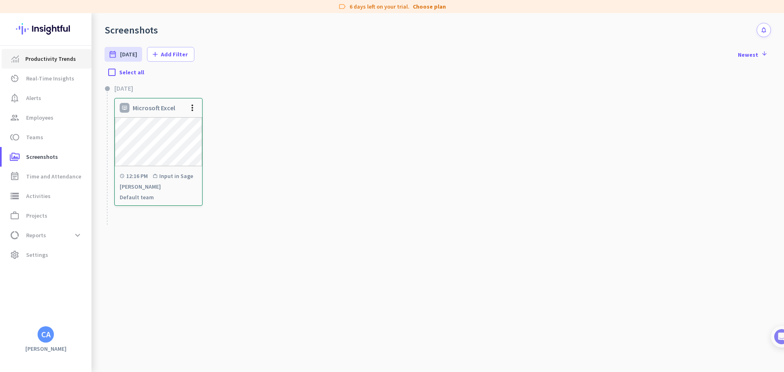
click at [56, 62] on span "Productivity Trends" at bounding box center [50, 59] width 51 height 10
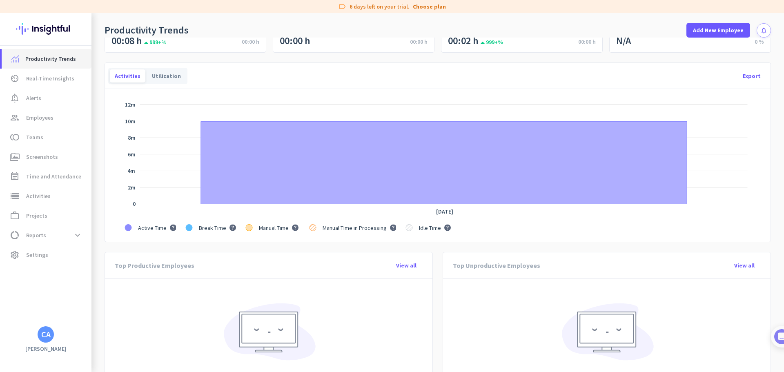
scroll to position [123, 0]
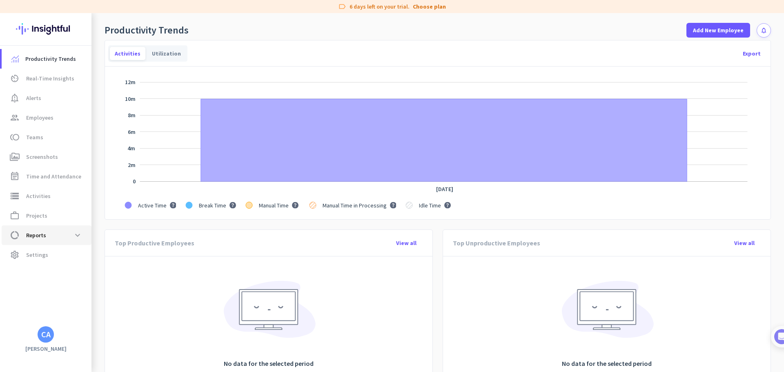
click at [36, 236] on span "Reports" at bounding box center [36, 235] width 20 height 10
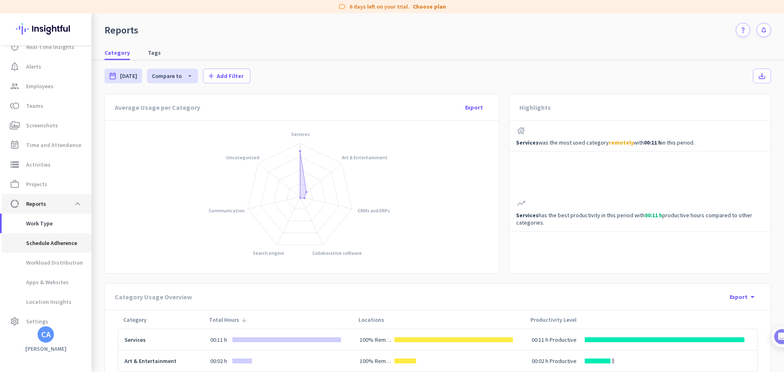
scroll to position [40, 0]
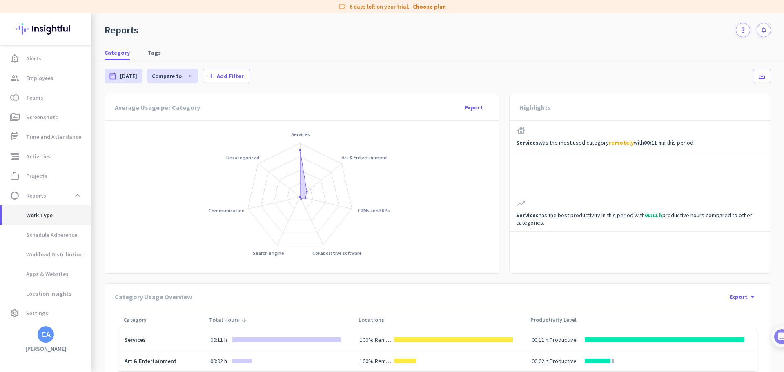
click at [45, 218] on span "Work Type" at bounding box center [30, 215] width 45 height 20
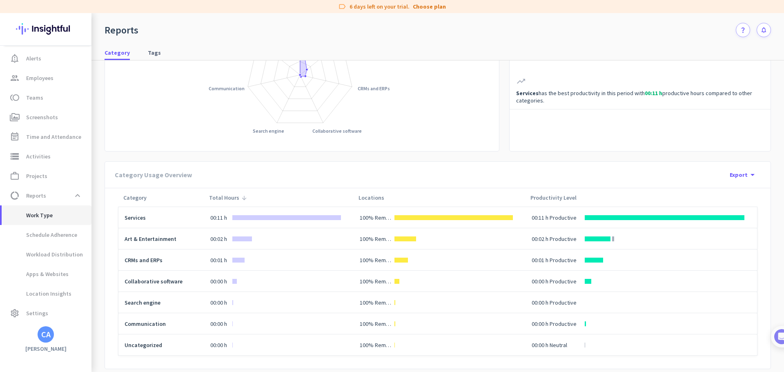
scroll to position [123, 0]
click at [153, 61] on rect "Chart" at bounding box center [300, 75] width 372 height 134
click at [149, 53] on span "Tags" at bounding box center [154, 53] width 13 height 8
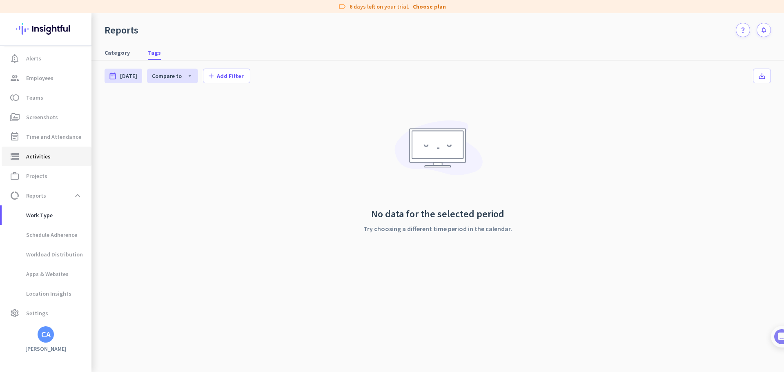
click at [45, 155] on span "Activities" at bounding box center [38, 157] width 25 height 10
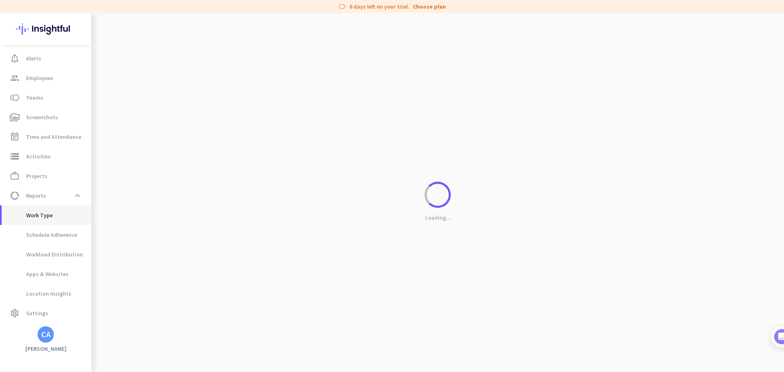
click at [38, 215] on span "Work Type" at bounding box center [30, 215] width 45 height 20
type input "[DATE] - [DATE]"
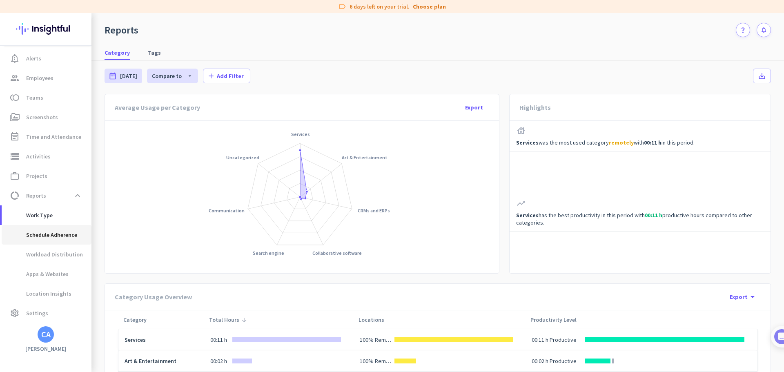
click at [62, 234] on span "Schedule Adherence" at bounding box center [42, 235] width 69 height 20
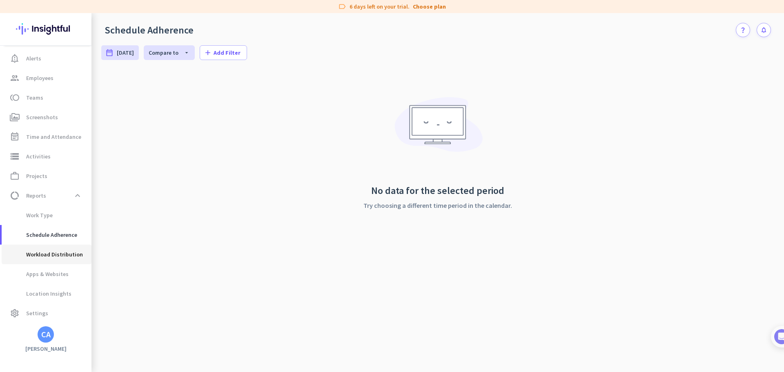
click at [51, 255] on span "Workload Distribution" at bounding box center [45, 255] width 75 height 20
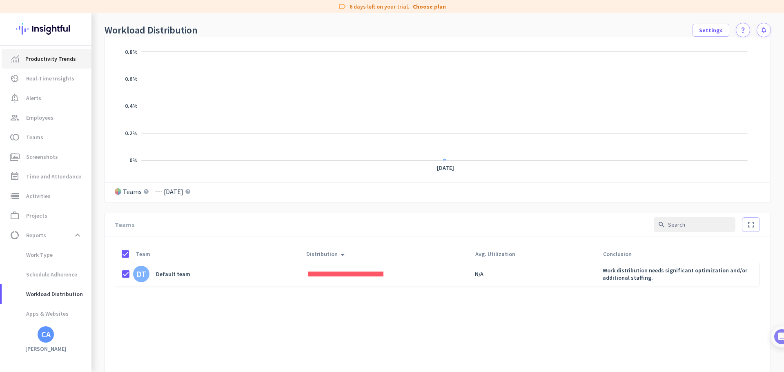
click at [51, 60] on span "Productivity Trends" at bounding box center [50, 59] width 51 height 10
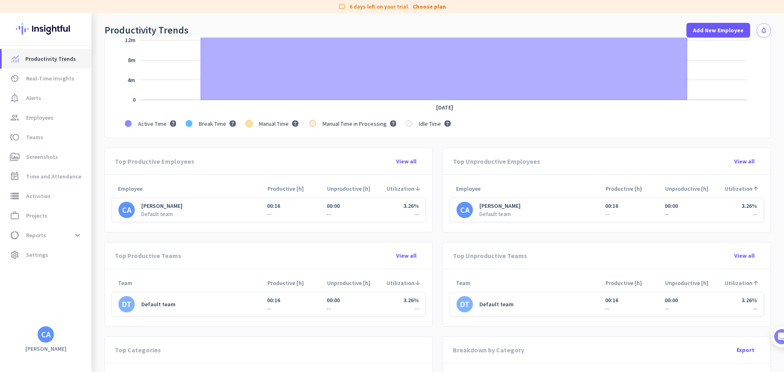
scroll to position [245, 0]
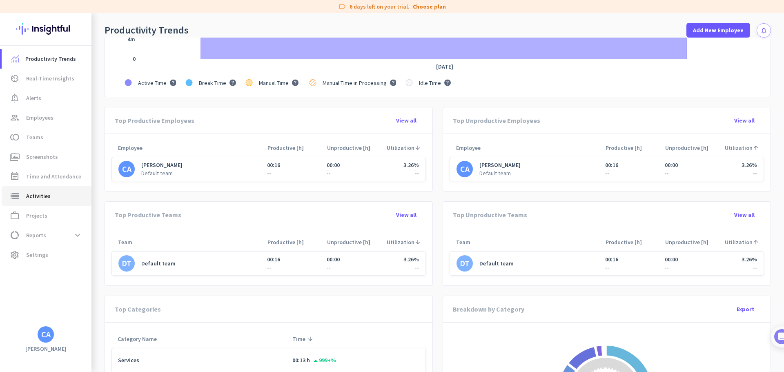
click at [37, 196] on span "Activities" at bounding box center [38, 196] width 25 height 10
type input "[DATE]"
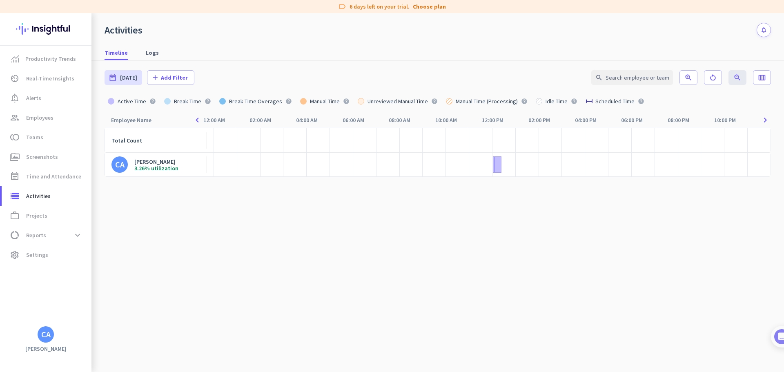
click at [345, 282] on cdk-virtual-scroll-viewport "Total Count CA [PERSON_NAME] 3.26% utilization" at bounding box center [438, 250] width 667 height 244
click at [76, 176] on span "Time and Attendance" at bounding box center [53, 177] width 55 height 10
type input "[DATE] - [DATE]"
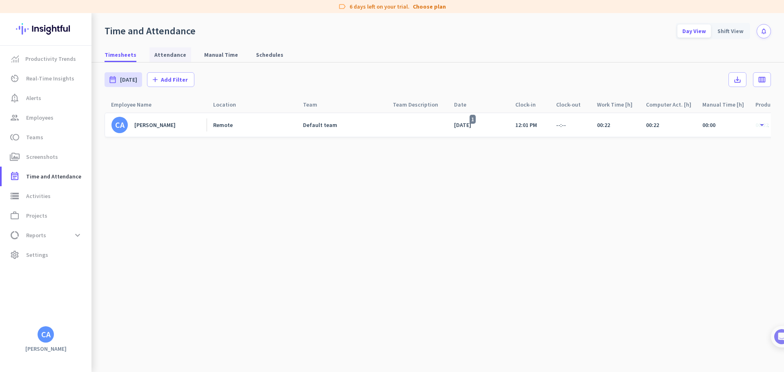
click at [158, 53] on span "Attendance" at bounding box center [170, 55] width 32 height 8
type input "[DATE] - [DATE]"
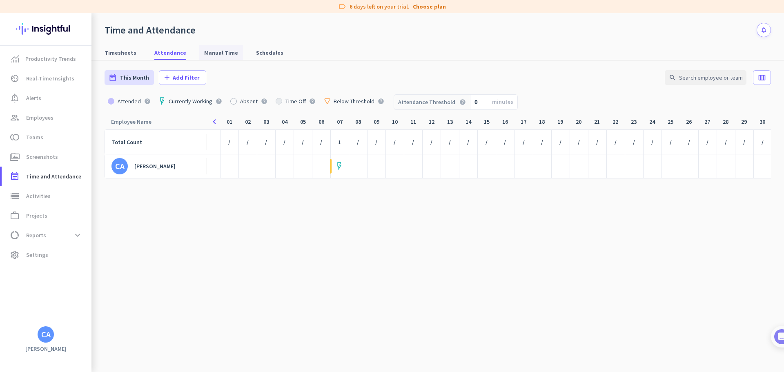
click at [213, 52] on span "Manual Time" at bounding box center [221, 53] width 34 height 8
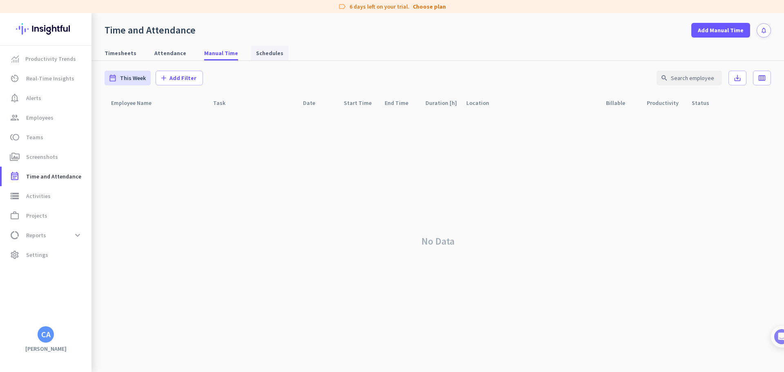
click at [256, 55] on span "Schedules" at bounding box center [269, 53] width 27 height 8
type input "[DATE] - [DATE]"
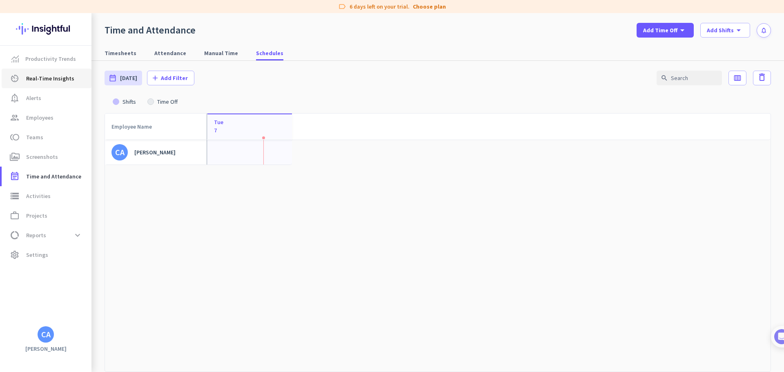
click at [55, 78] on span "Real-Time Insights" at bounding box center [50, 79] width 48 height 10
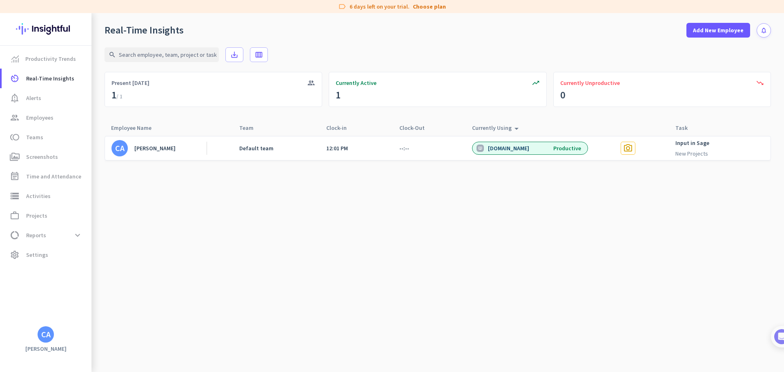
click at [276, 147] on link "Default team" at bounding box center [266, 148] width 55 height 7
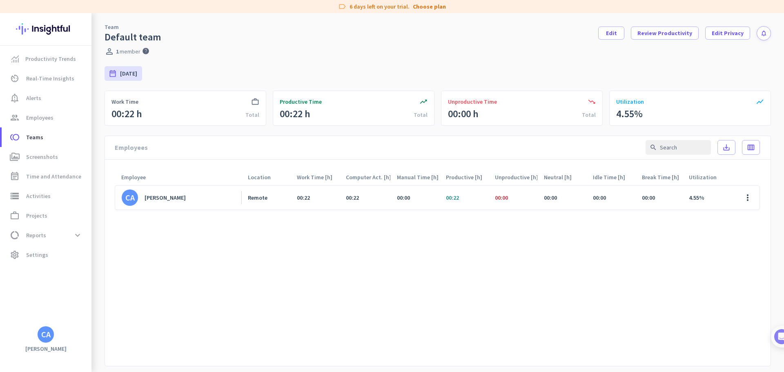
click at [439, 197] on div "00:22" at bounding box center [463, 198] width 49 height 24
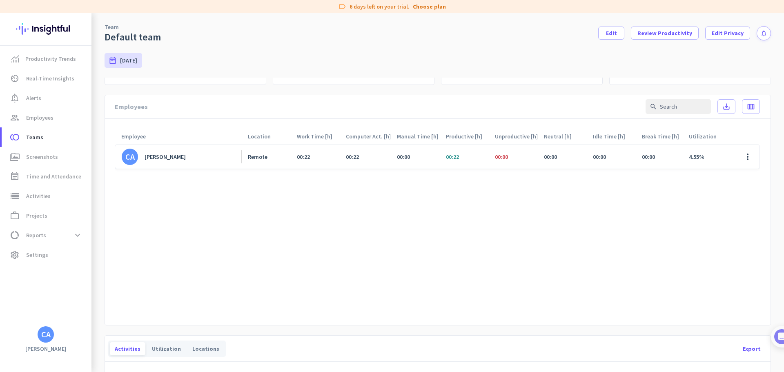
scroll to position [82, 0]
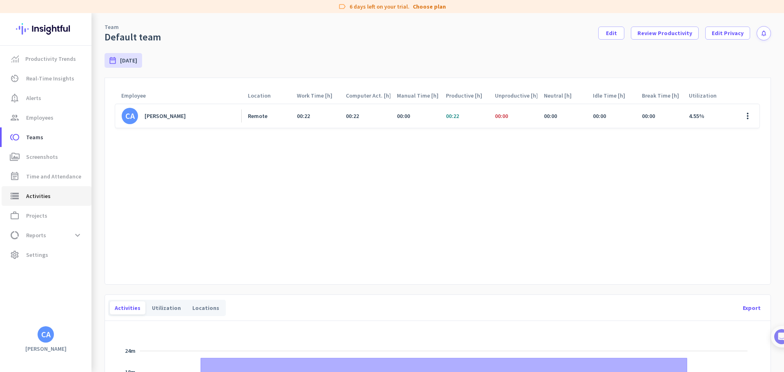
click at [48, 198] on span "Activities" at bounding box center [38, 196] width 25 height 10
type input "[DATE]"
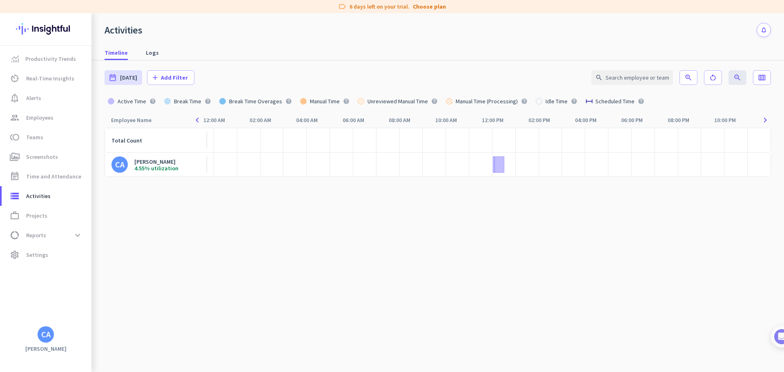
click at [247, 223] on cdk-virtual-scroll-viewport "Total Count CA [PERSON_NAME] 4.55% utilization" at bounding box center [438, 250] width 667 height 244
click at [34, 216] on span "Projects" at bounding box center [36, 216] width 21 height 10
type input "[DATE] - [DATE]"
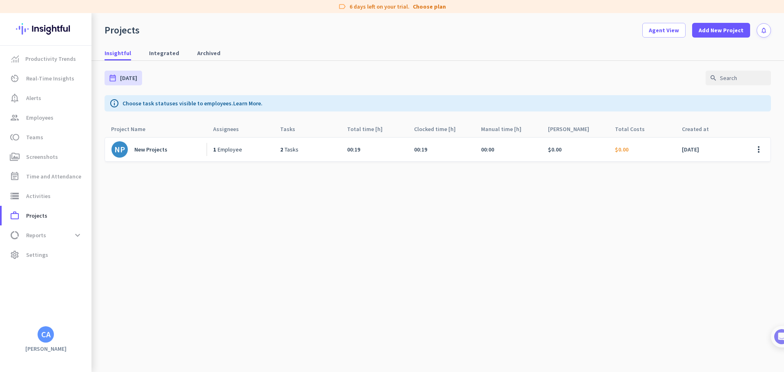
click at [320, 156] on div "2 Tasks" at bounding box center [307, 150] width 67 height 24
click at [252, 152] on div "1 Employee" at bounding box center [240, 150] width 67 height 24
click at [152, 152] on div "New Projects" at bounding box center [150, 149] width 33 height 7
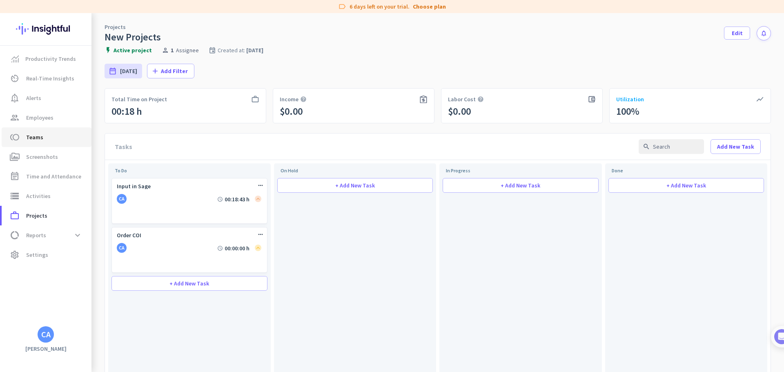
click at [40, 146] on link "toll Teams" at bounding box center [47, 137] width 90 height 20
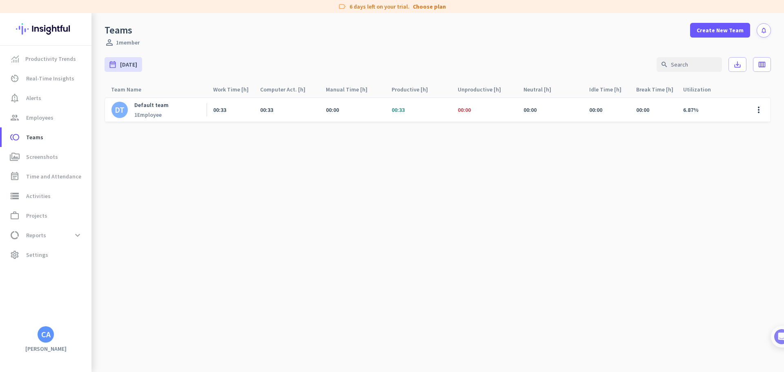
click at [154, 111] on div "Default team 1 Employee" at bounding box center [151, 109] width 34 height 17
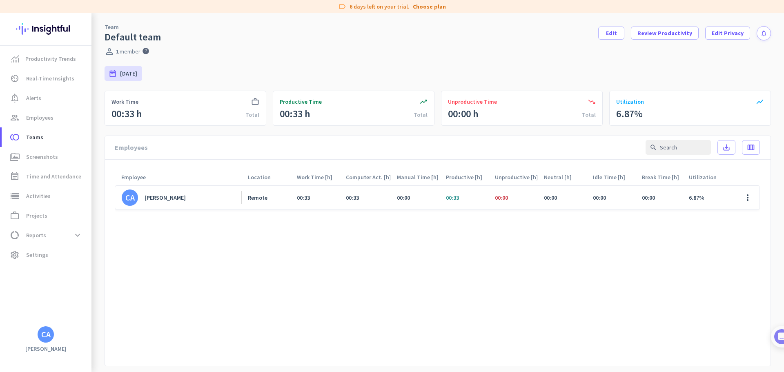
click at [419, 102] on icon "trending_up" at bounding box center [423, 102] width 8 height 8
click at [539, 114] on div "trending_down Unproductive Time 00:00 h Total" at bounding box center [522, 108] width 162 height 35
click at [665, 35] on span "Review Productivity" at bounding box center [665, 33] width 55 height 8
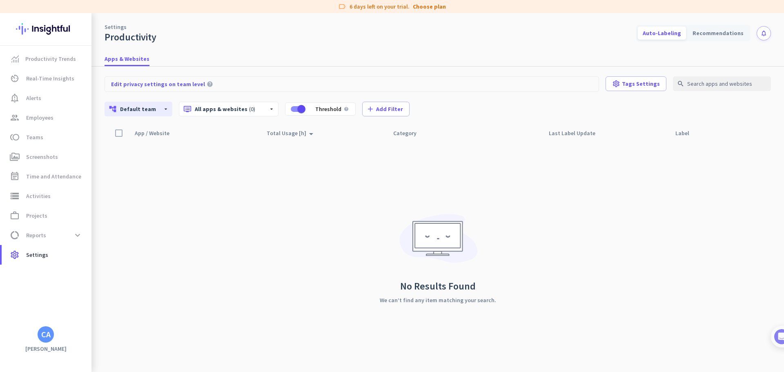
click at [252, 229] on div "App / Website arrow_drop_up Total Usage [h] arrow_drop_up Category Last Label U…" at bounding box center [438, 248] width 667 height 247
click at [64, 237] on span "data_usage Reports expand_more" at bounding box center [46, 235] width 77 height 15
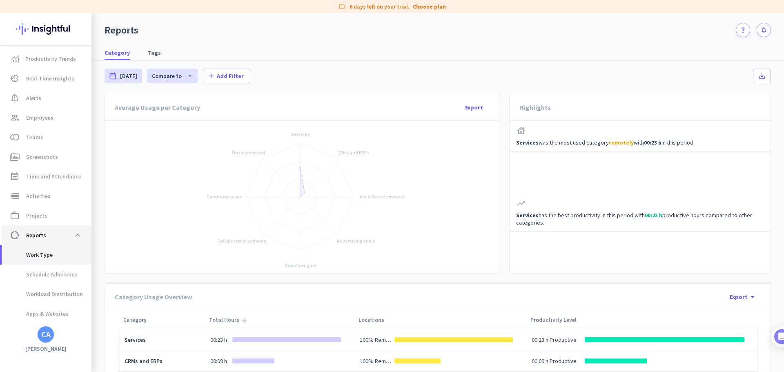
scroll to position [17, 0]
click at [48, 237] on span "Work Type" at bounding box center [30, 238] width 45 height 20
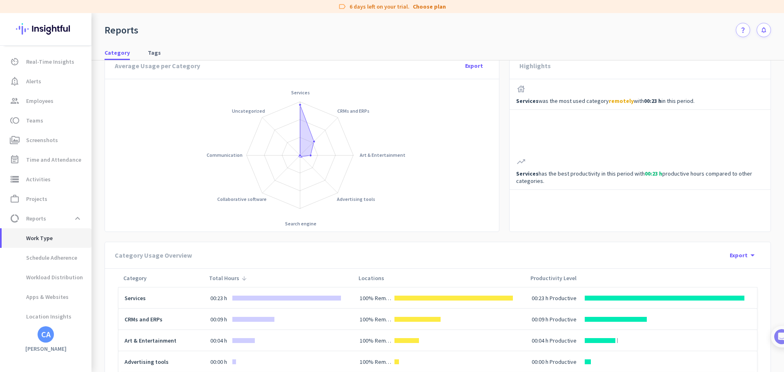
scroll to position [41, 0]
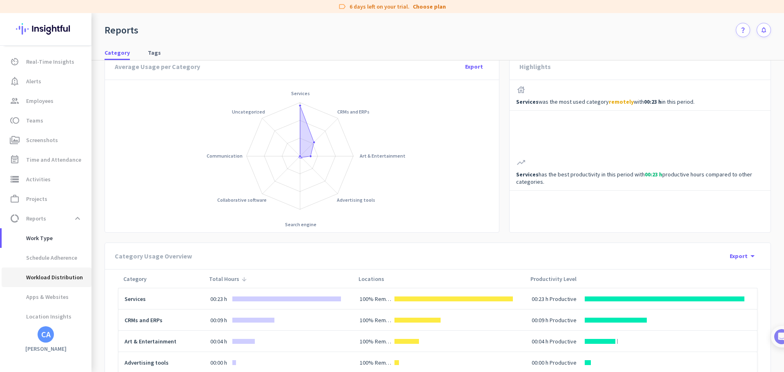
click at [59, 278] on span "Workload Distribution" at bounding box center [45, 277] width 75 height 20
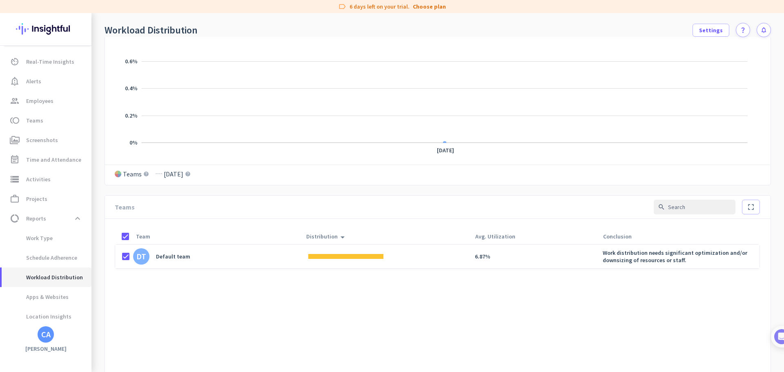
scroll to position [163, 0]
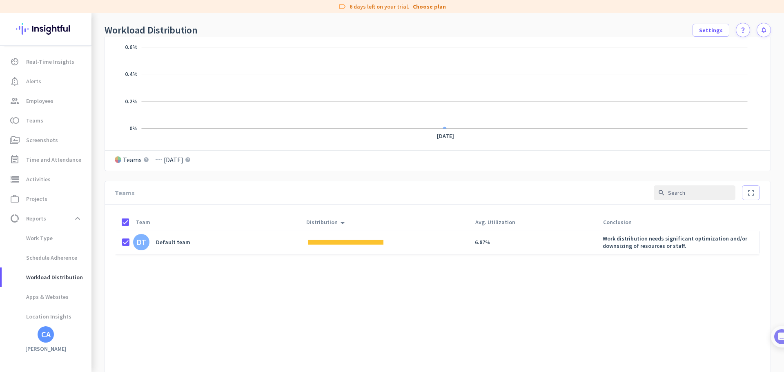
click at [308, 243] on div at bounding box center [345, 242] width 75 height 5
click at [172, 243] on div "Default team" at bounding box center [173, 242] width 34 height 7
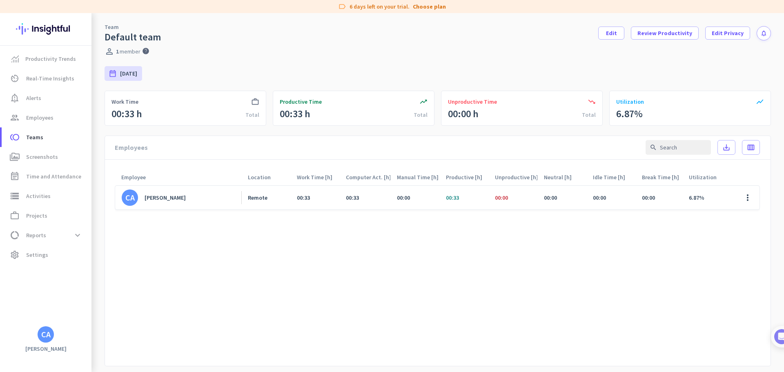
click at [163, 197] on div "[PERSON_NAME]" at bounding box center [165, 197] width 41 height 7
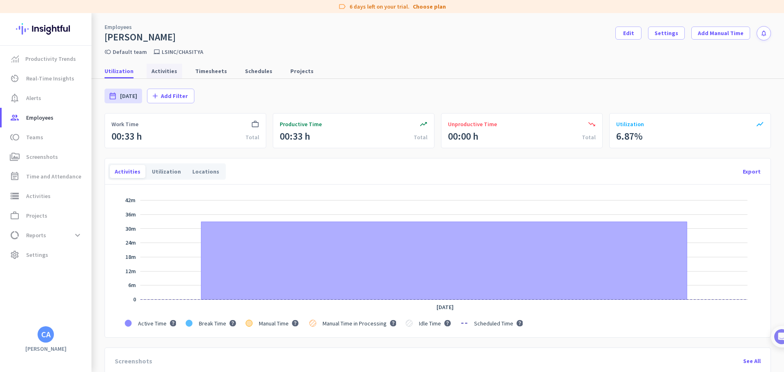
click at [164, 73] on span "Activities" at bounding box center [165, 71] width 26 height 8
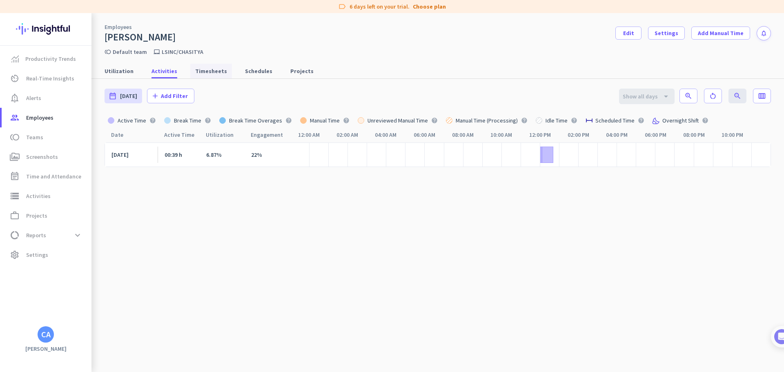
click at [198, 69] on span "Timesheets" at bounding box center [211, 71] width 32 height 8
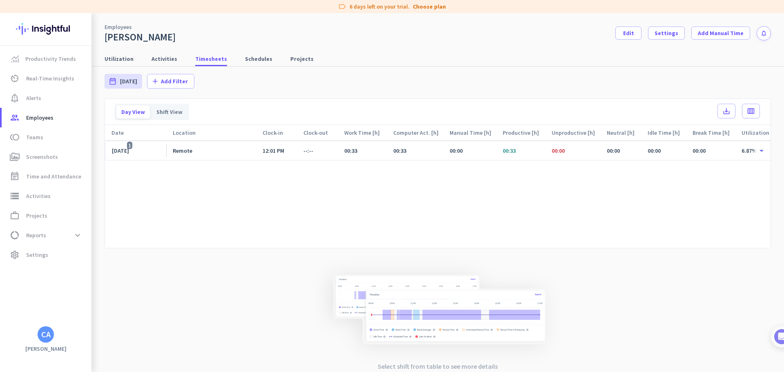
scroll to position [23, 0]
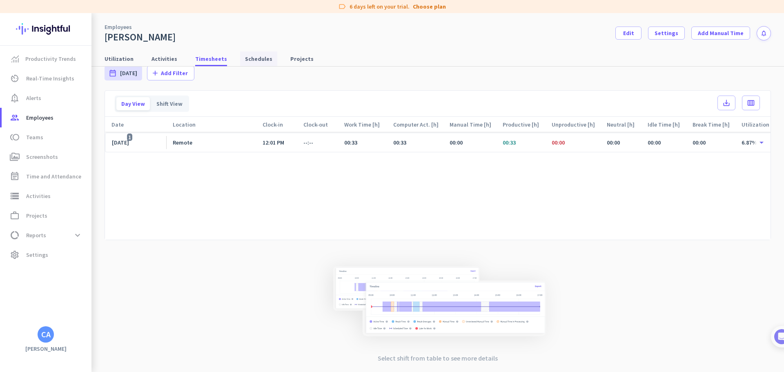
click at [247, 60] on span "Schedules" at bounding box center [258, 59] width 27 height 8
type input "[DATE] - [DATE]"
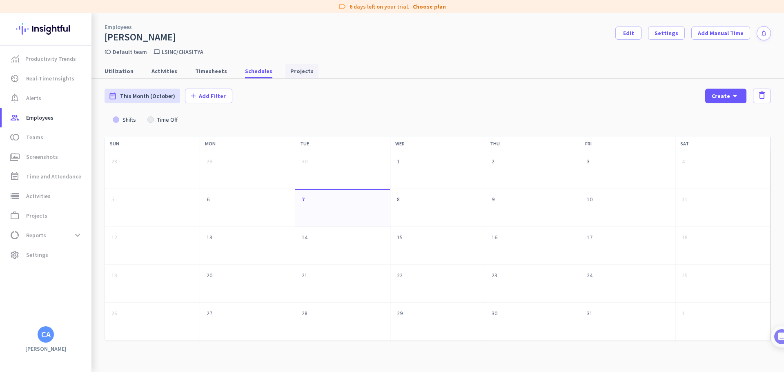
click at [296, 71] on span "Projects" at bounding box center [301, 71] width 23 height 8
type input "[DATE] - [DATE]"
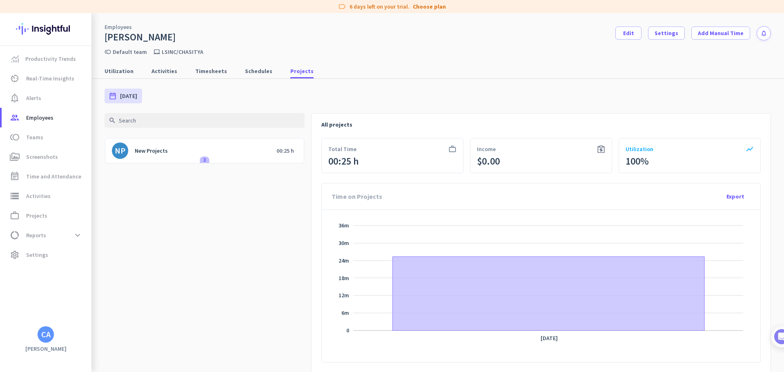
click at [203, 160] on span "3" at bounding box center [204, 159] width 9 height 7
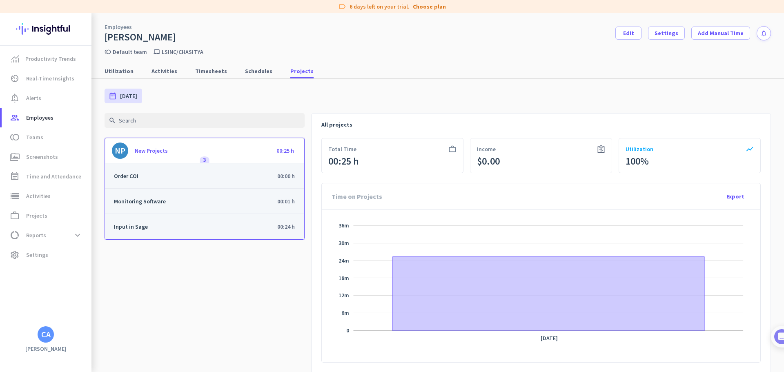
click at [162, 228] on div "Input in Sage 00:24 h" at bounding box center [204, 226] width 181 height 25
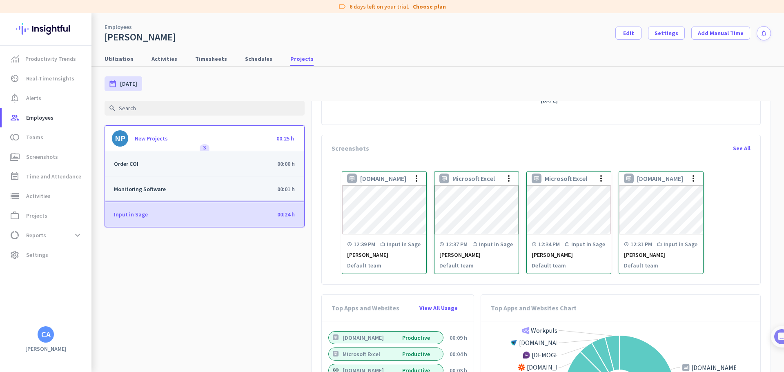
scroll to position [286, 0]
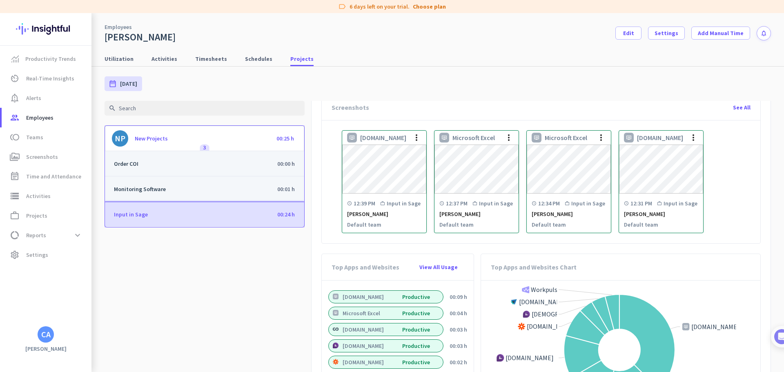
drag, startPoint x: 383, startPoint y: 203, endPoint x: 418, endPoint y: 205, distance: 34.7
click at [418, 205] on div "schedule 12:39 PM work_outline Input in Sage" at bounding box center [384, 203] width 74 height 7
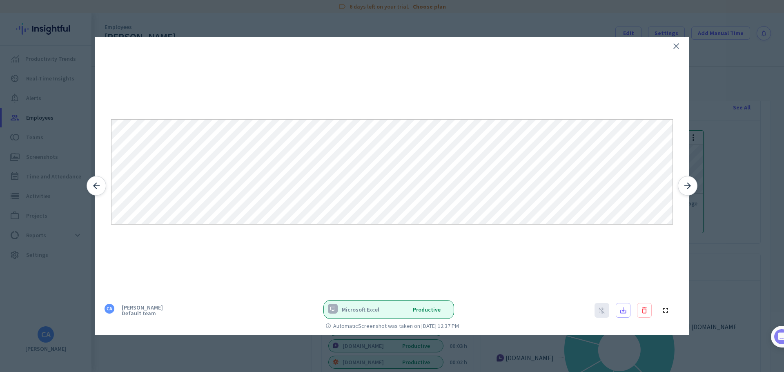
click at [678, 45] on icon "close" at bounding box center [676, 46] width 10 height 10
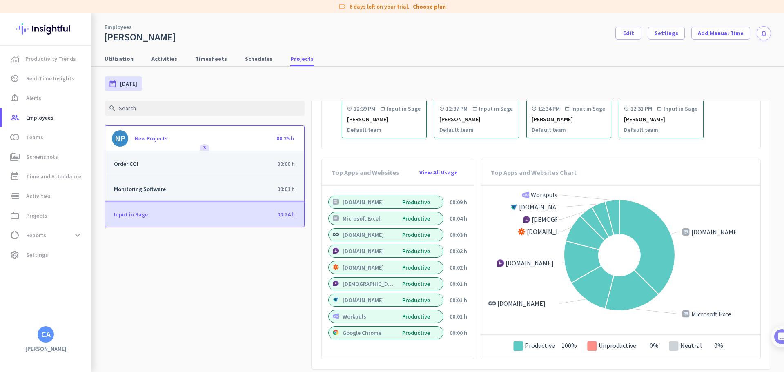
scroll to position [388, 0]
